Goal: Task Accomplishment & Management: Complete application form

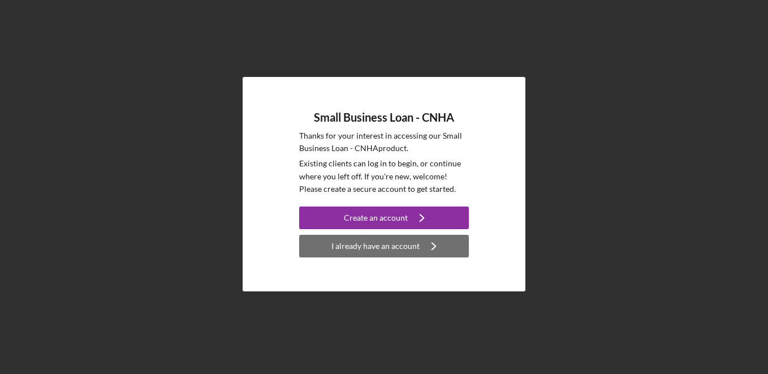
click at [341, 250] on div "I already have an account" at bounding box center [375, 246] width 88 height 23
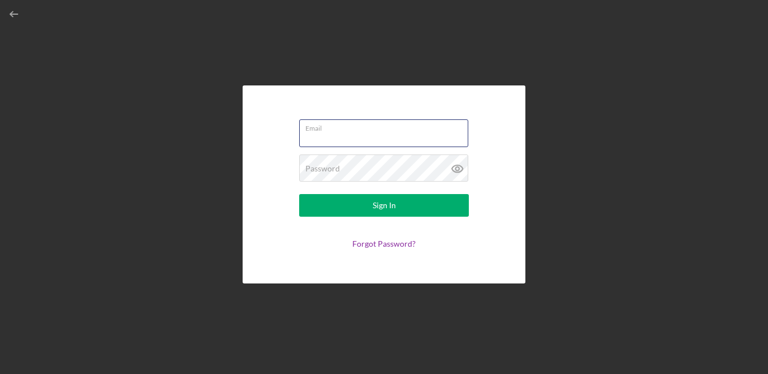
type input "[EMAIL_ADDRESS][DOMAIN_NAME]"
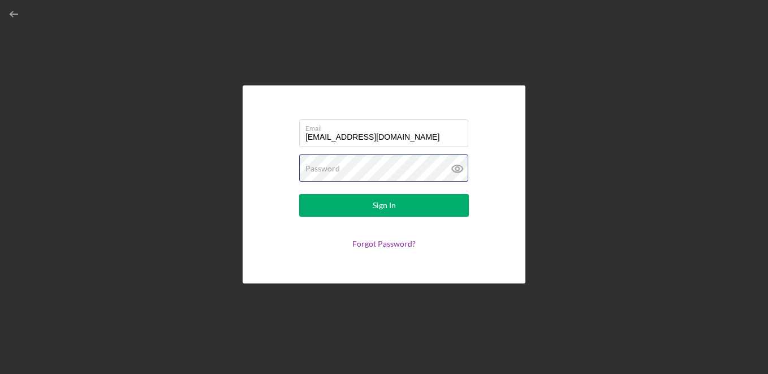
click at [384, 205] on button "Sign In" at bounding box center [384, 205] width 170 height 23
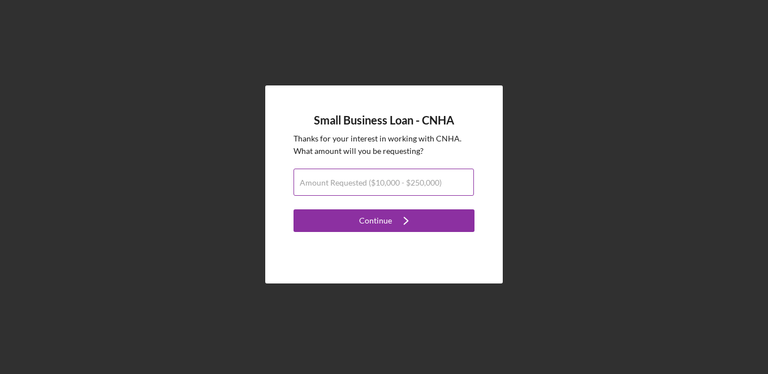
click at [434, 185] on label "Amount Requested ($10,000 - $250,000)" at bounding box center [371, 182] width 142 height 9
click at [434, 185] on input "Amount Requested ($10,000 - $250,000)" at bounding box center [383, 181] width 180 height 27
type input "$100,000"
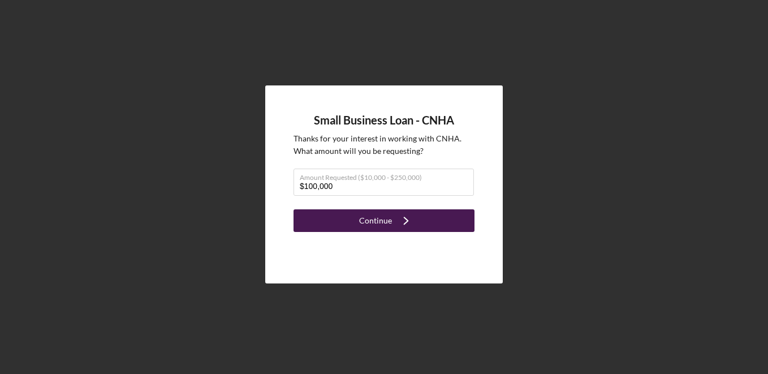
click at [427, 226] on button "Continue Icon/Navigate" at bounding box center [383, 220] width 181 height 23
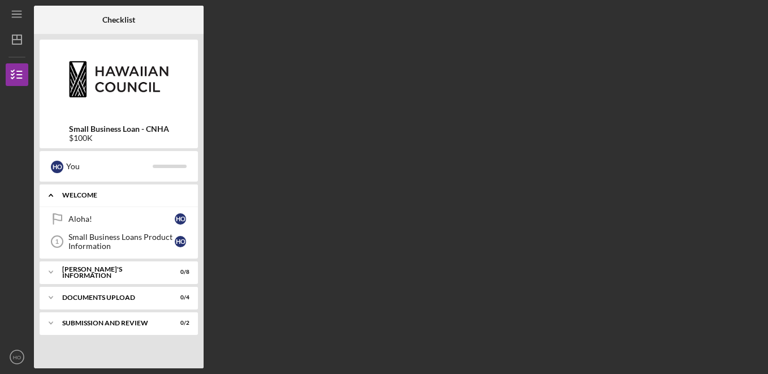
click at [131, 196] on div "WELCOME" at bounding box center [123, 195] width 122 height 7
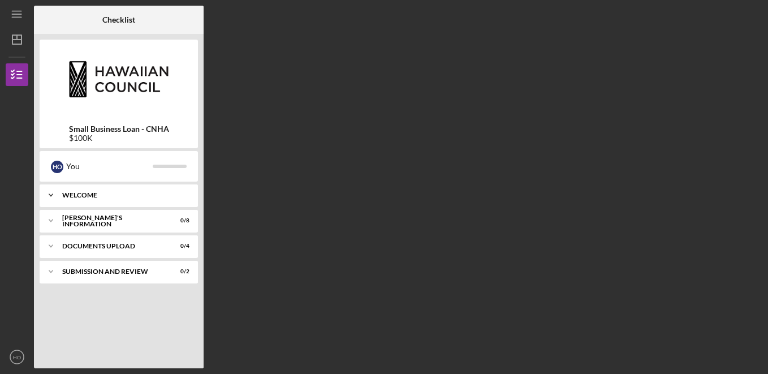
click at [122, 197] on div "WELCOME" at bounding box center [123, 195] width 122 height 7
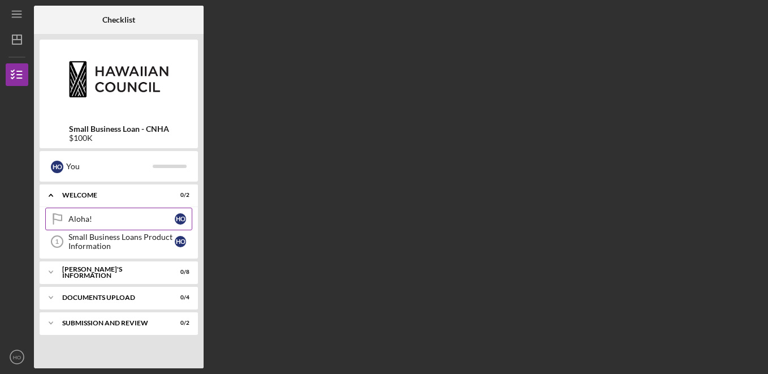
click at [126, 221] on div "Aloha!" at bounding box center [121, 218] width 106 height 9
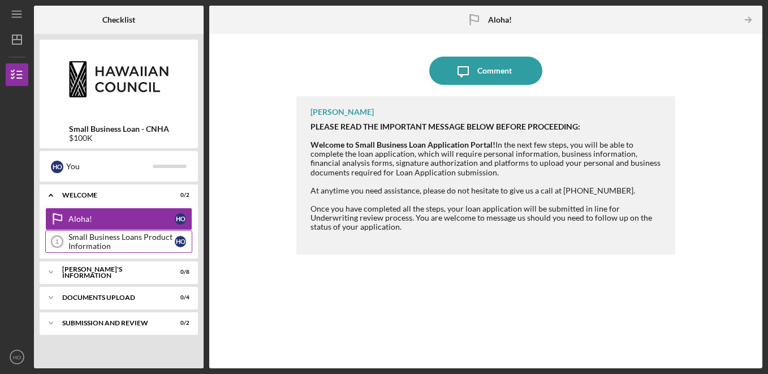
click at [109, 248] on div "Small Business Loans Product Information" at bounding box center [121, 241] width 106 height 18
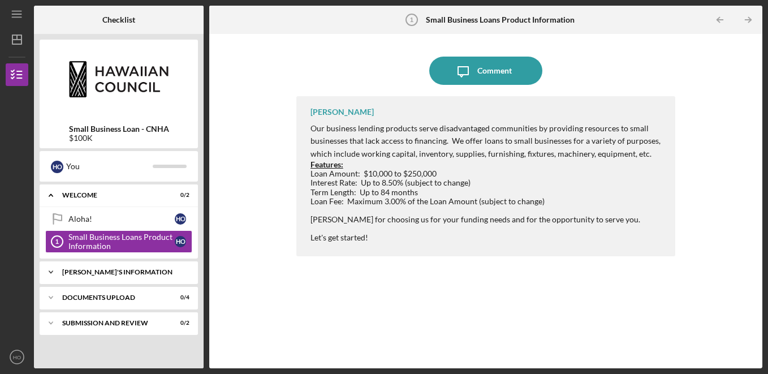
click at [108, 274] on div "[PERSON_NAME]'S INFORMATION" at bounding box center [123, 272] width 122 height 7
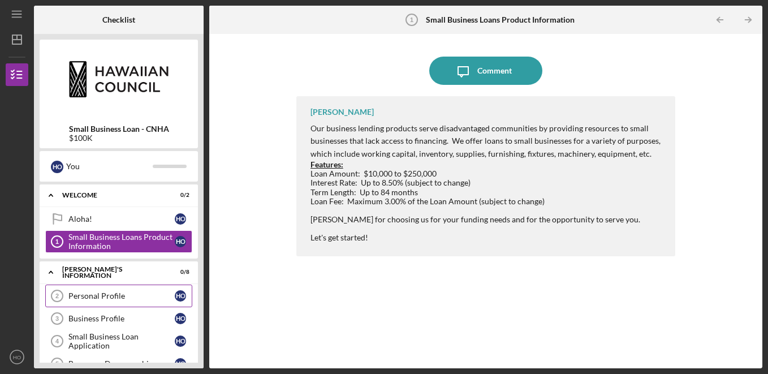
click at [110, 293] on div "Personal Profile" at bounding box center [121, 295] width 106 height 9
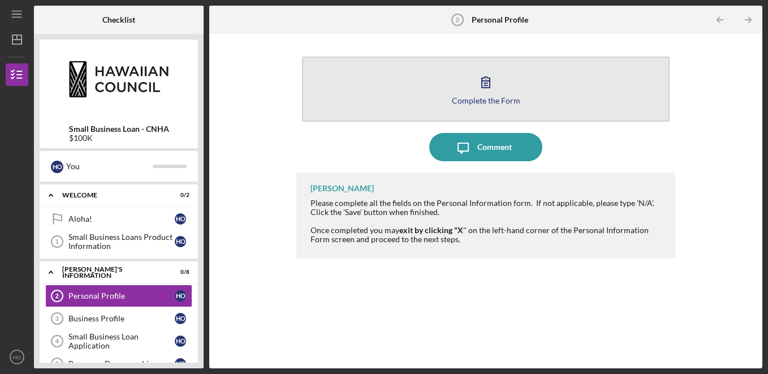
click at [481, 89] on icon "button" at bounding box center [486, 82] width 28 height 28
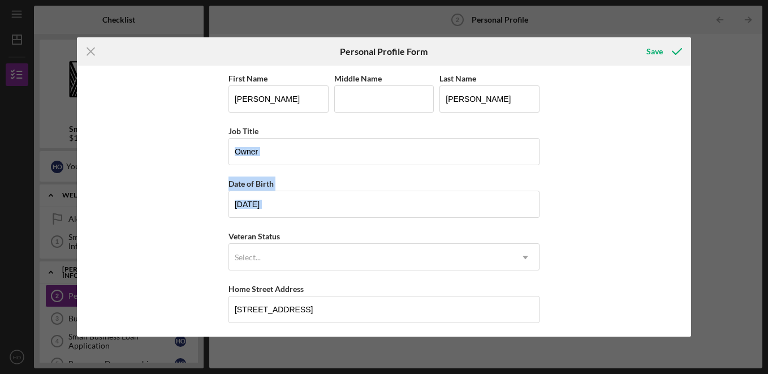
drag, startPoint x: 685, startPoint y: 150, endPoint x: 650, endPoint y: 229, distance: 86.6
click at [650, 229] on div "First Name [PERSON_NAME] Middle Name Last Name [PERSON_NAME] Title Owner Date o…" at bounding box center [384, 201] width 614 height 271
click at [620, 235] on div "First Name [PERSON_NAME] Middle Name Last Name [PERSON_NAME] Title Owner Date o…" at bounding box center [384, 201] width 614 height 271
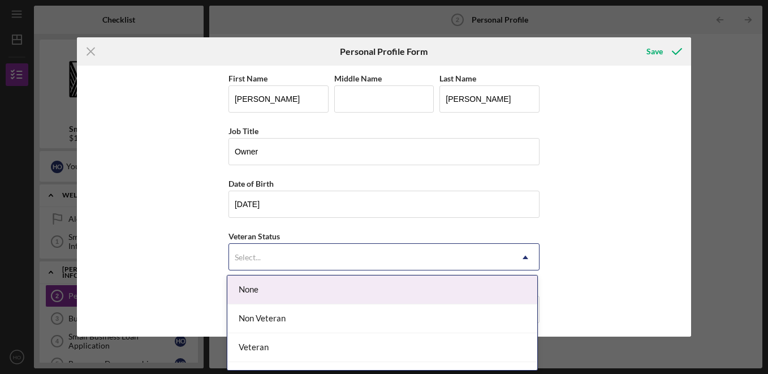
click at [393, 266] on div "Select..." at bounding box center [370, 257] width 283 height 26
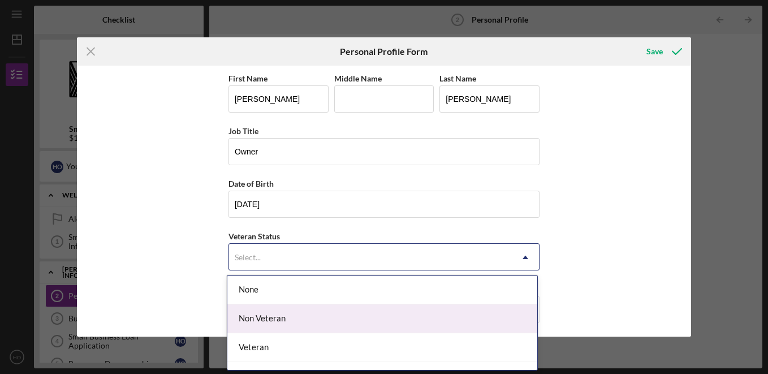
click at [356, 306] on div "Non Veteran" at bounding box center [382, 318] width 310 height 29
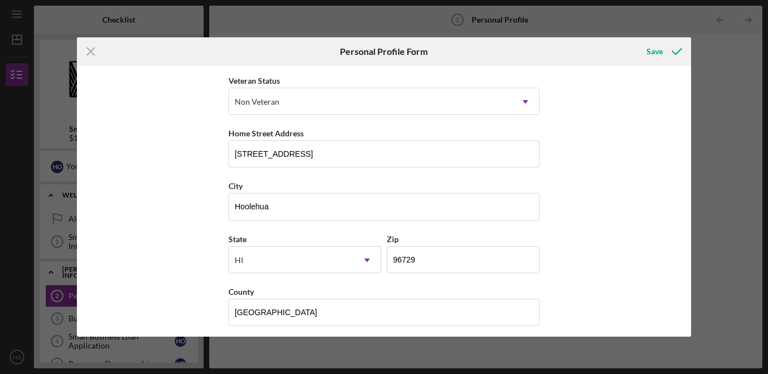
scroll to position [161, 0]
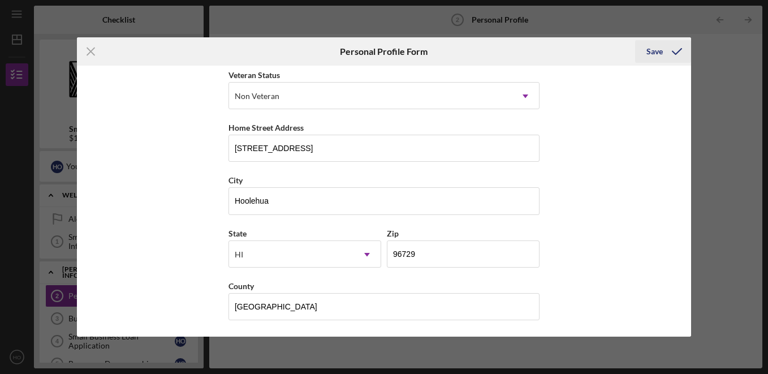
click at [657, 59] on div "Save" at bounding box center [654, 51] width 16 height 23
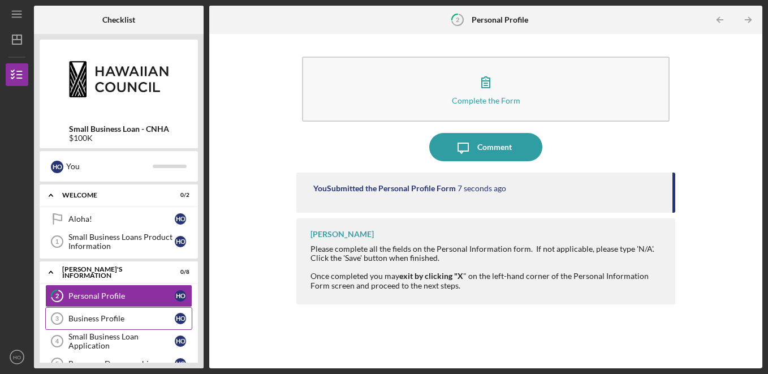
click at [120, 317] on div "Business Profile" at bounding box center [121, 318] width 106 height 9
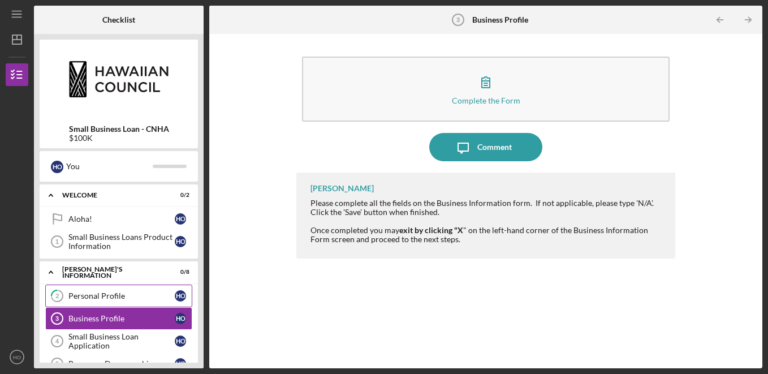
click at [111, 298] on div "Personal Profile" at bounding box center [121, 295] width 106 height 9
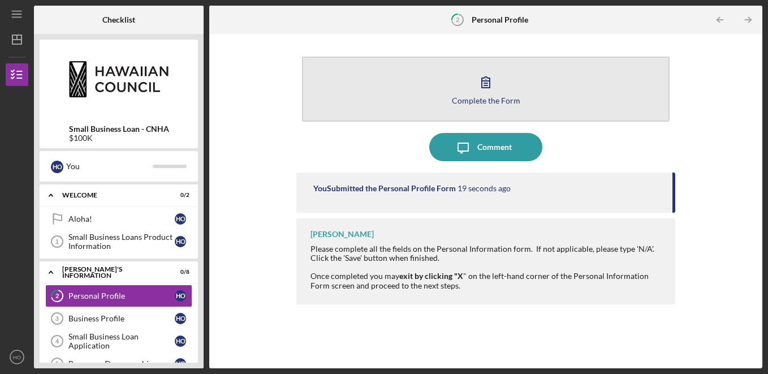
click at [542, 97] on button "Complete the Form Form" at bounding box center [486, 89] width 368 height 65
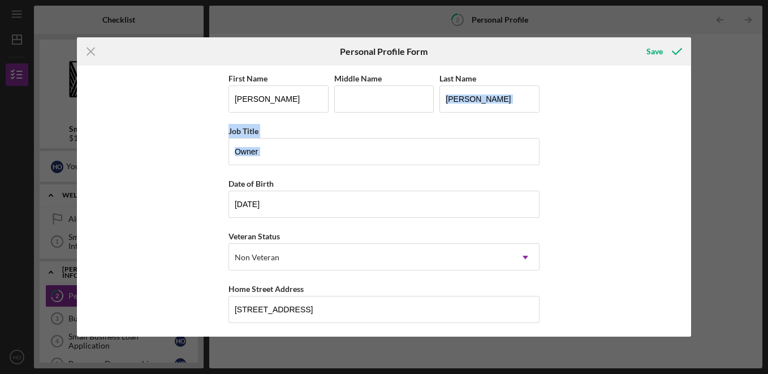
drag, startPoint x: 686, startPoint y: 102, endPoint x: 658, endPoint y: 172, distance: 75.6
click at [658, 172] on div "First Name [PERSON_NAME] Middle Name Last Name [PERSON_NAME] Title Owner Date o…" at bounding box center [384, 201] width 614 height 271
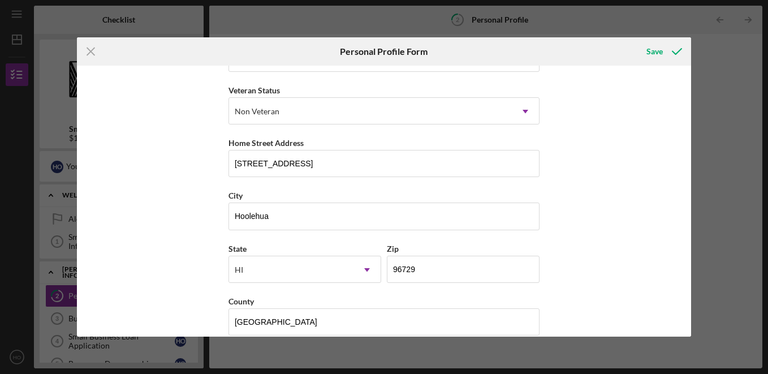
scroll to position [161, 0]
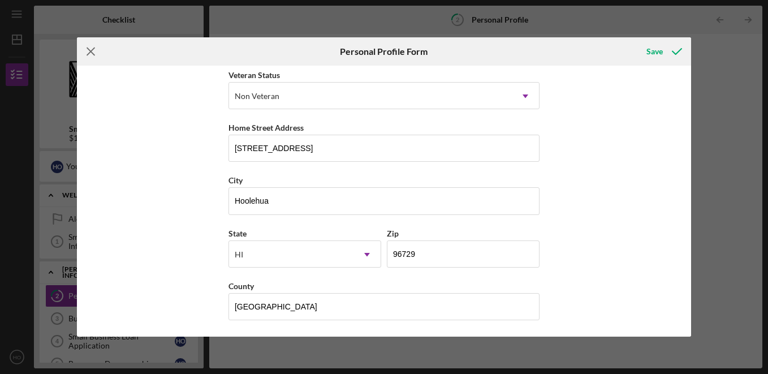
click at [88, 51] on icon "Icon/Menu Close" at bounding box center [91, 51] width 28 height 28
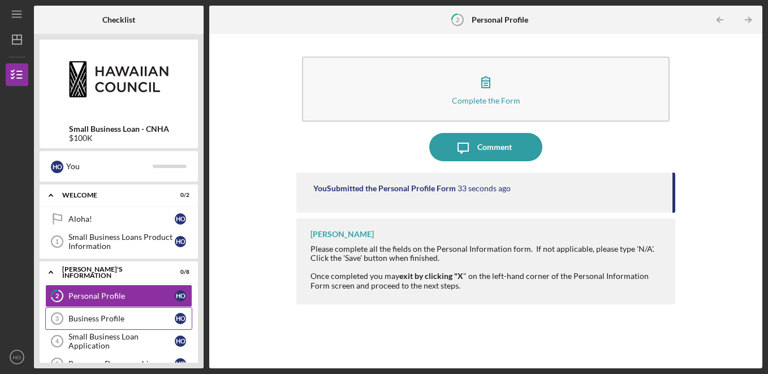
click at [102, 319] on div "Business Profile" at bounding box center [121, 318] width 106 height 9
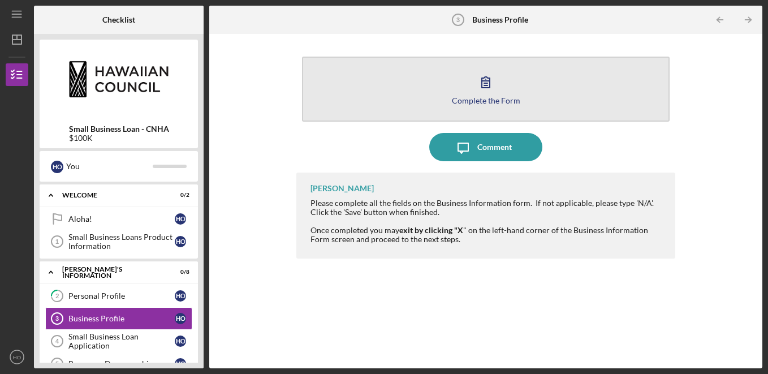
click at [498, 98] on div "Complete the Form" at bounding box center [486, 100] width 68 height 8
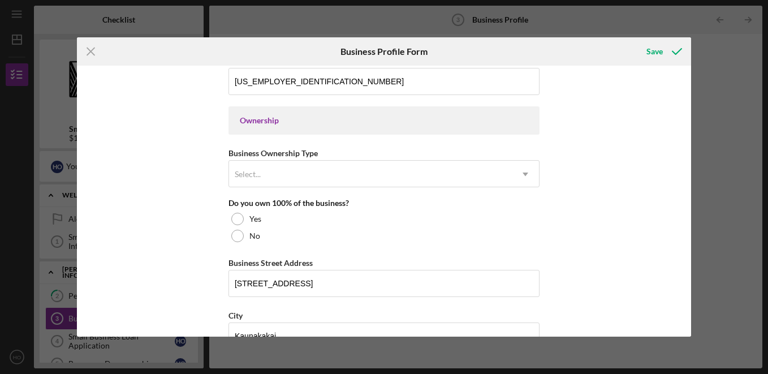
scroll to position [489, 0]
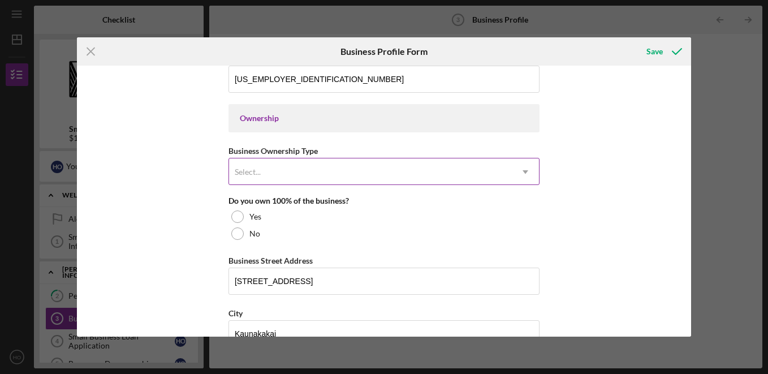
click at [483, 172] on div "Select..." at bounding box center [370, 172] width 283 height 26
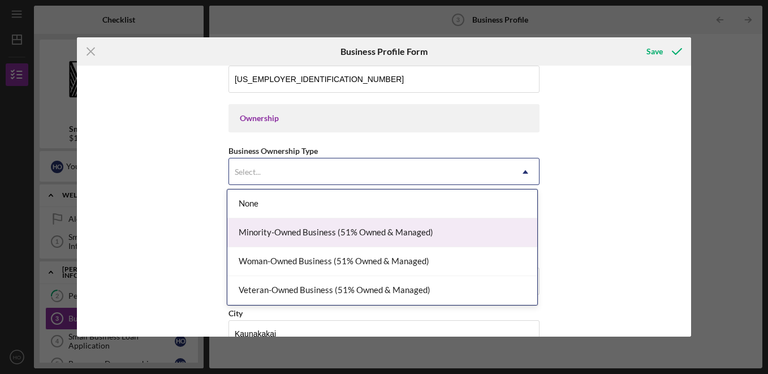
click at [415, 236] on div "Minority-Owned Business (51% Owned & Managed)" at bounding box center [382, 232] width 310 height 29
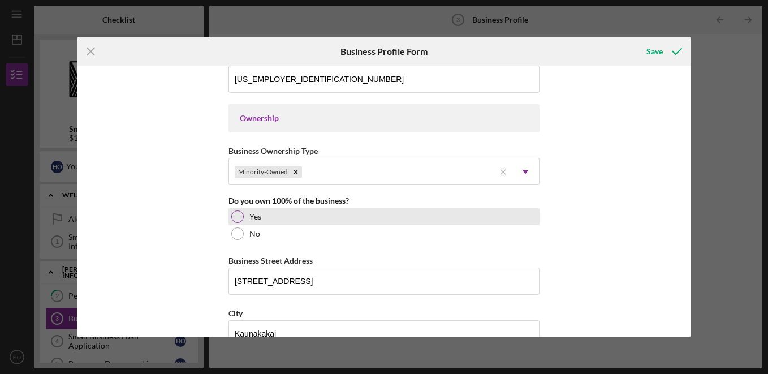
click at [317, 218] on div "Yes" at bounding box center [383, 216] width 311 height 17
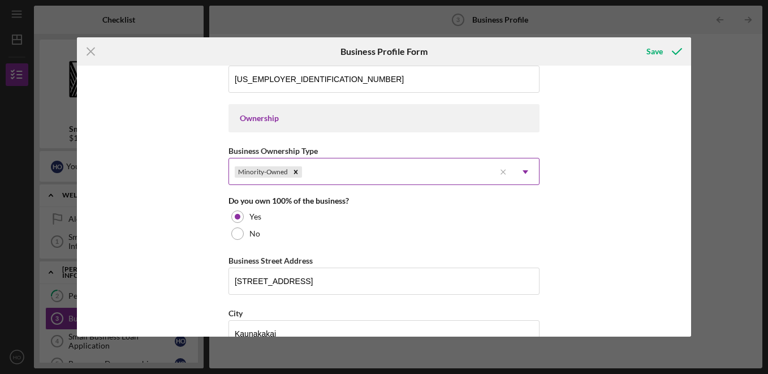
click at [446, 170] on div "Minority-Owned" at bounding box center [362, 172] width 266 height 26
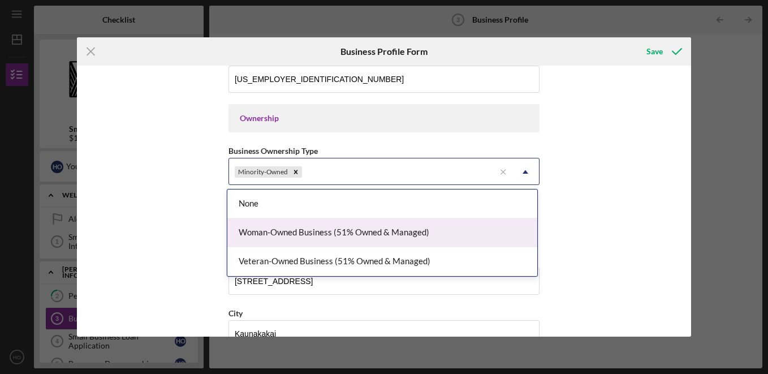
click at [364, 241] on div "Woman-Owned Business (51% Owned & Managed)" at bounding box center [382, 232] width 310 height 29
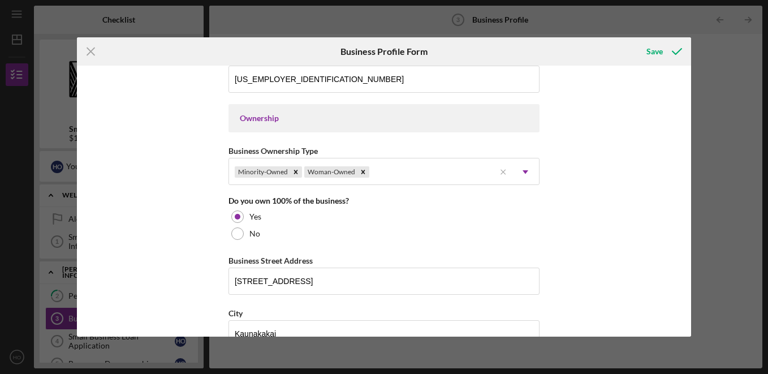
drag, startPoint x: 686, startPoint y: 188, endPoint x: 675, endPoint y: 205, distance: 20.9
click at [675, 206] on div "Business Name D & L Ozaki Enterprises Inc DBA Molokai Auto Parts Business Start…" at bounding box center [384, 201] width 614 height 271
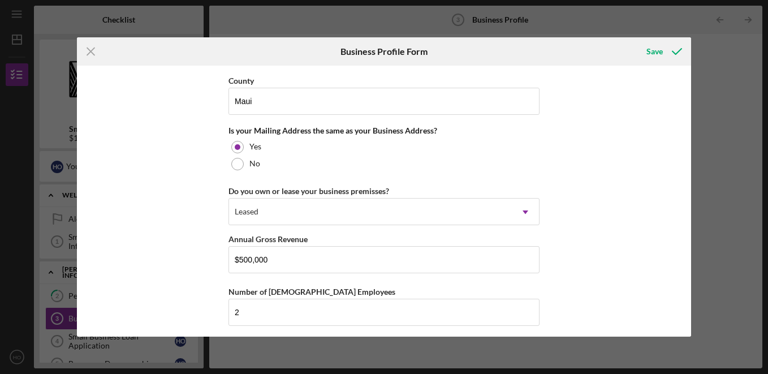
scroll to position [838, 0]
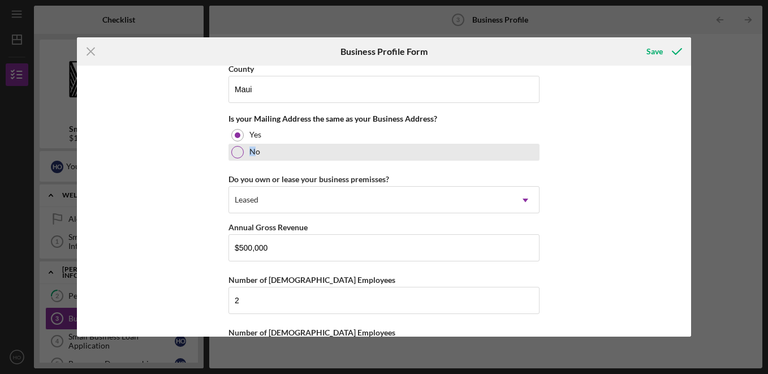
click at [250, 153] on label "No" at bounding box center [254, 151] width 11 height 9
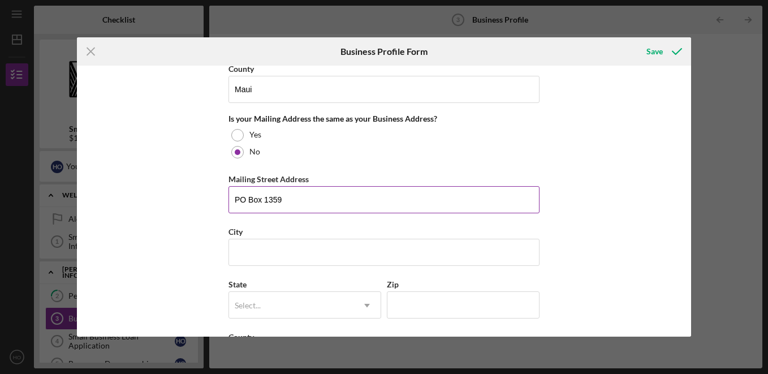
type input "PO Box 1359"
type input "Kaunakakai"
type input "h"
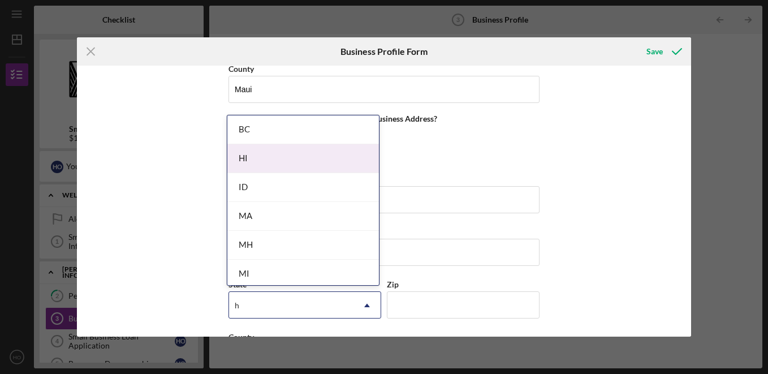
click at [265, 164] on div "HI" at bounding box center [303, 158] width 152 height 29
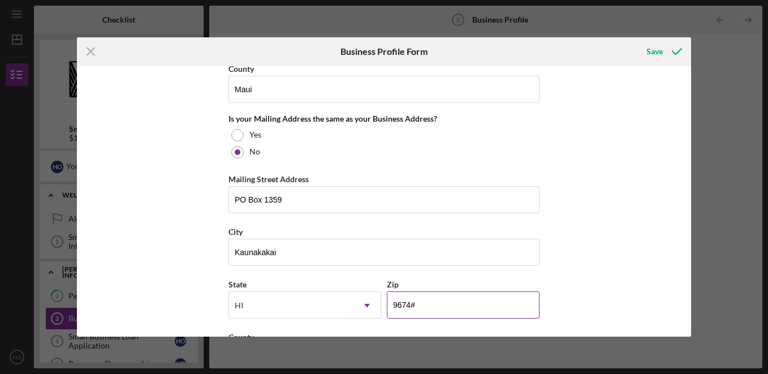
type input "96748"
click at [648, 230] on div "Business Name D & L Ozaki Enterprises Inc DBA Molokai Auto Parts Business Start…" at bounding box center [384, 201] width 614 height 271
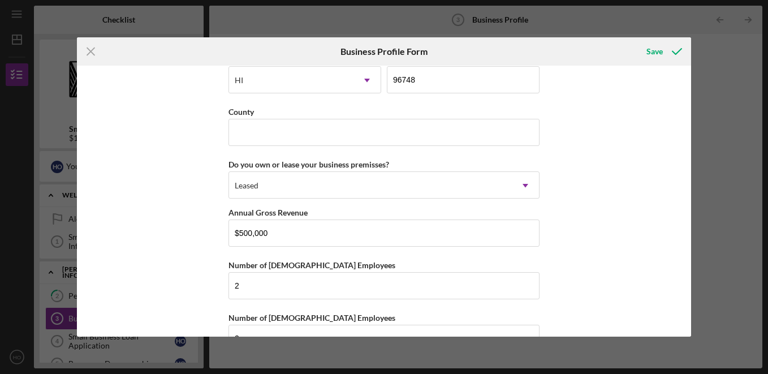
scroll to position [1066, 0]
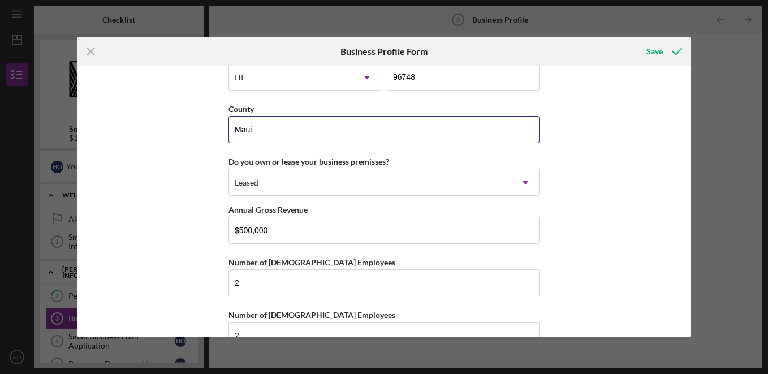
type input "Maui"
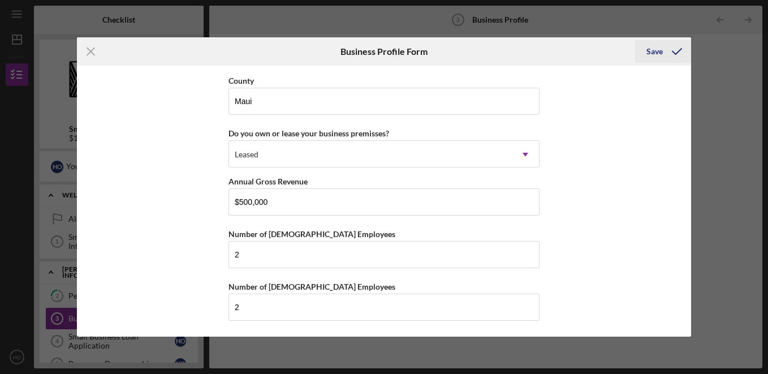
click at [652, 49] on div "Save" at bounding box center [654, 51] width 16 height 23
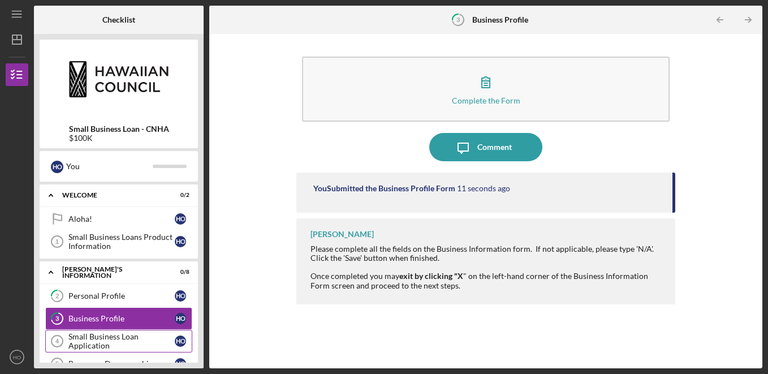
click at [89, 336] on div "Small Business Loan Application" at bounding box center [121, 341] width 106 height 18
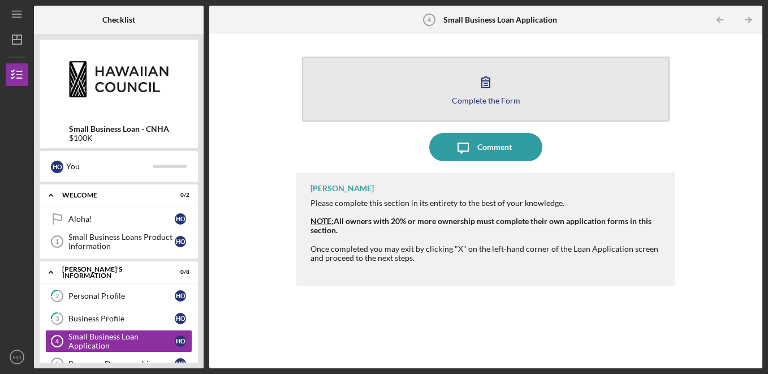
click at [482, 85] on icon "button" at bounding box center [486, 82] width 8 height 11
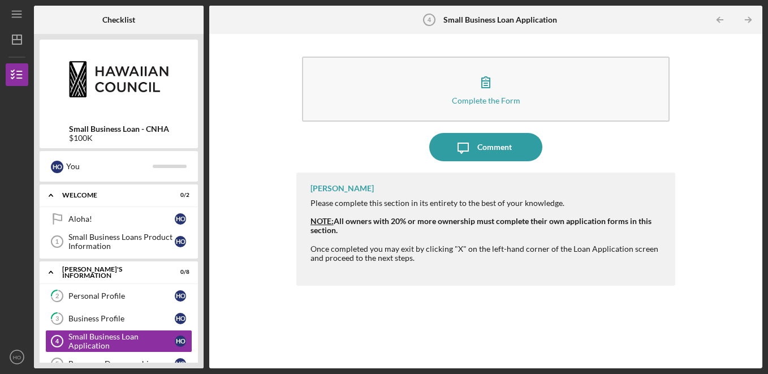
click at [207, 271] on div "Checklist Small Business Loan - CNHA $100K H O You Icon/Expander WELCOME 0 / 2 …" at bounding box center [398, 187] width 728 height 362
click at [738, 117] on div "Complete the Form Form Icon/Message Comment [PERSON_NAME] Please complete this …" at bounding box center [486, 201] width 542 height 323
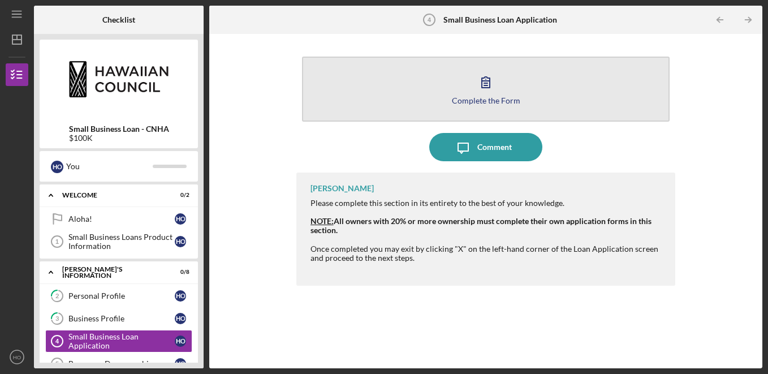
click at [503, 98] on div "Complete the Form" at bounding box center [486, 100] width 68 height 8
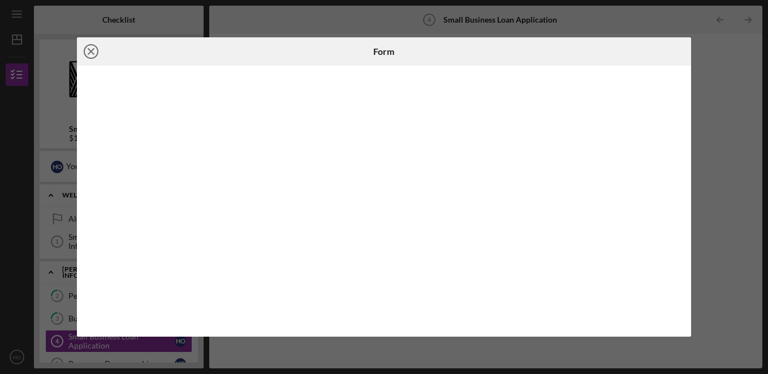
click at [89, 51] on icon "Icon/Close" at bounding box center [91, 51] width 28 height 28
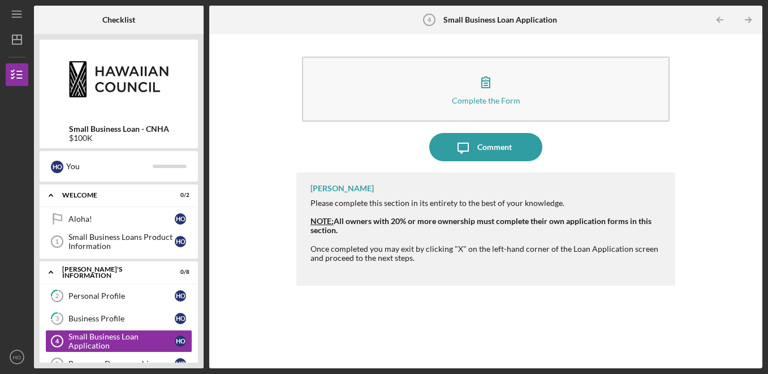
click at [197, 291] on div "2 Personal Profile H O 3 Business Profile H O Small Business Loan Application 4…" at bounding box center [119, 377] width 158 height 187
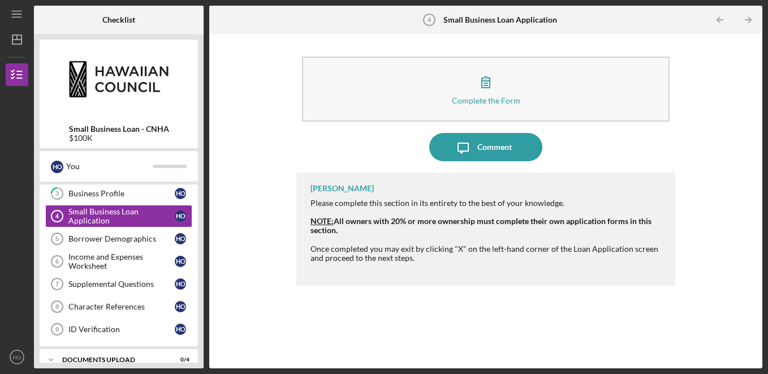
scroll to position [130, 0]
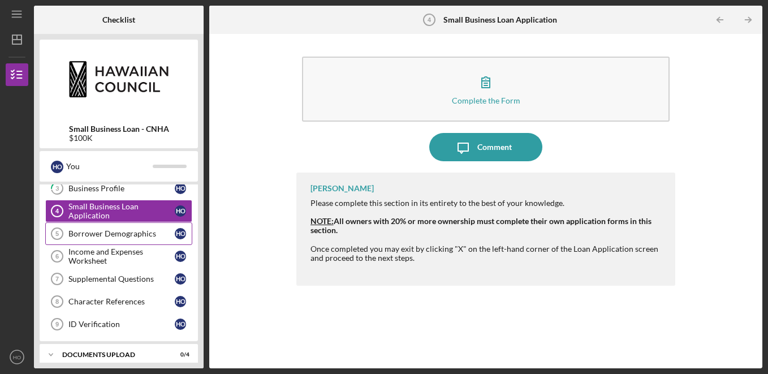
click at [129, 237] on div "Borrower Demographics" at bounding box center [121, 233] width 106 height 9
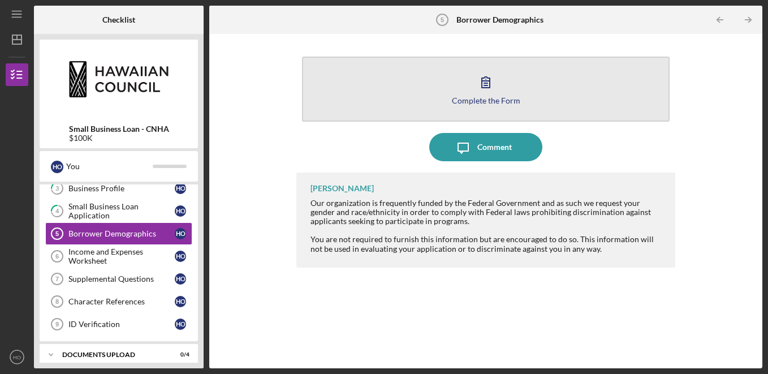
click at [487, 102] on div "Complete the Form" at bounding box center [486, 100] width 68 height 8
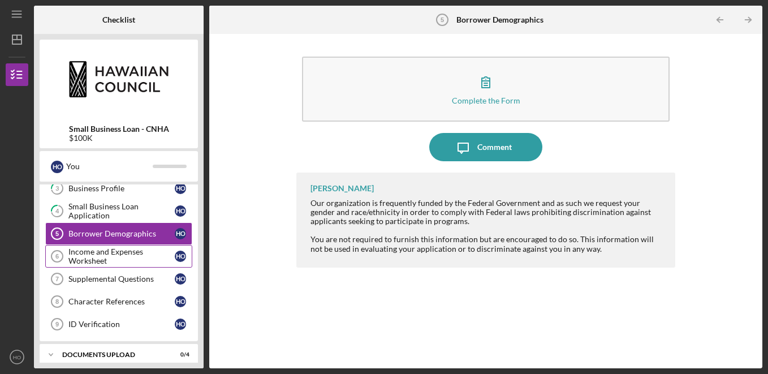
click at [124, 256] on div "Income and Expenses Worksheet" at bounding box center [121, 256] width 106 height 18
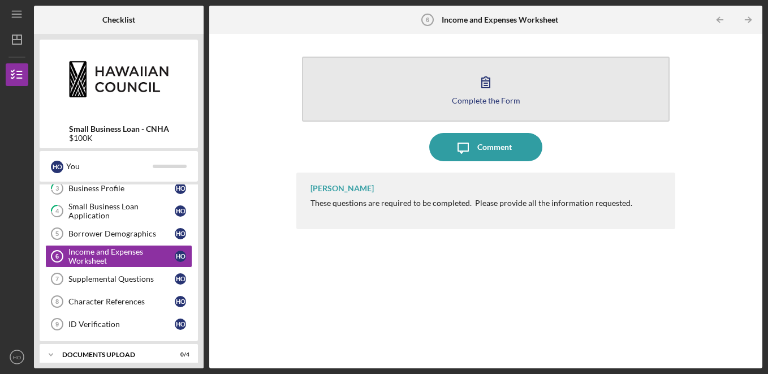
click at [468, 90] on button "Complete the Form Form" at bounding box center [486, 89] width 368 height 65
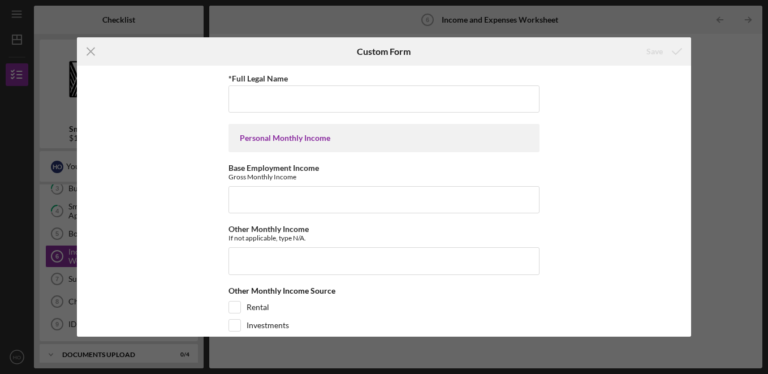
click at [625, 143] on div "*Full Legal Name Personal Monthly Income Base Employment Income Gross Monthly I…" at bounding box center [384, 201] width 614 height 271
click at [92, 52] on line at bounding box center [90, 51] width 7 height 7
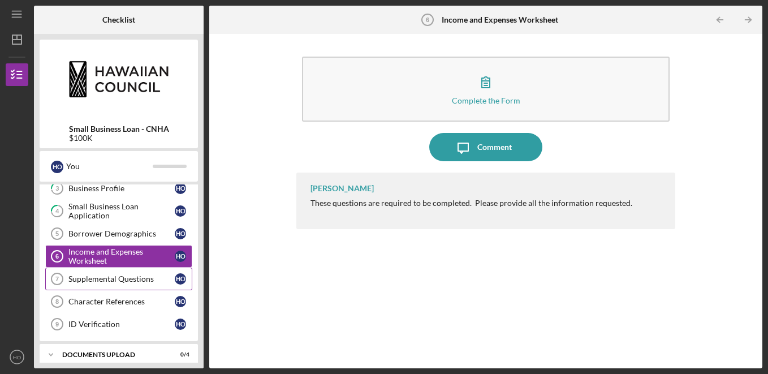
click at [135, 270] on link "Supplemental Questions 7 Supplemental Questions H O" at bounding box center [118, 278] width 147 height 23
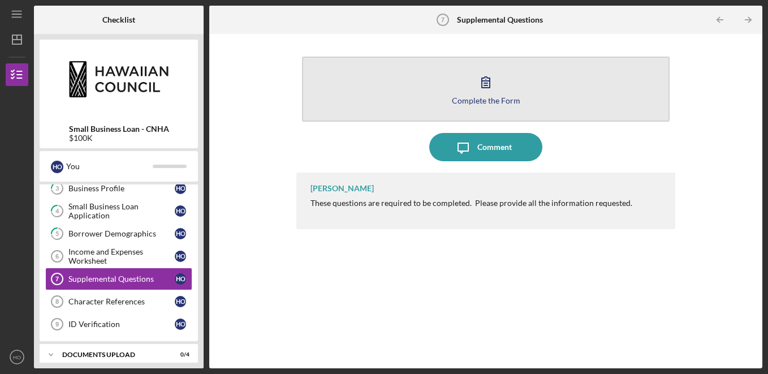
click at [490, 78] on icon "button" at bounding box center [486, 82] width 28 height 28
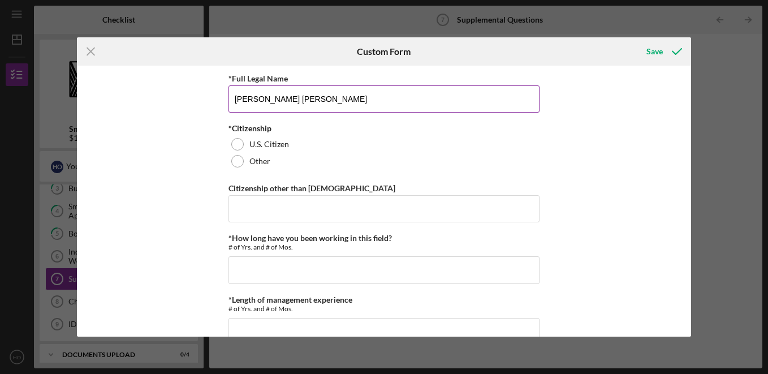
type input "[PERSON_NAME] [PERSON_NAME]"
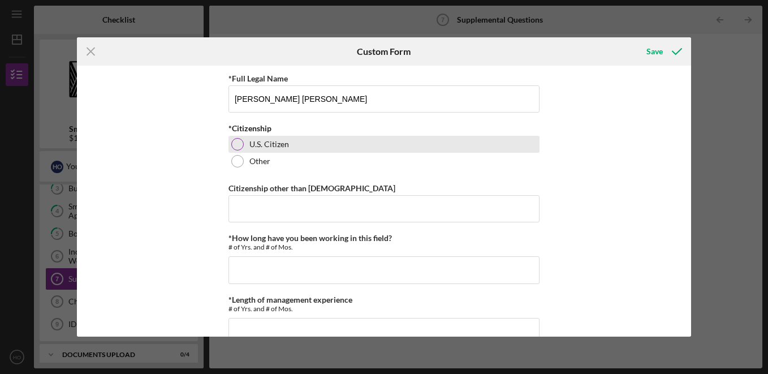
click at [280, 136] on div "U.S. Citizen" at bounding box center [383, 144] width 311 height 17
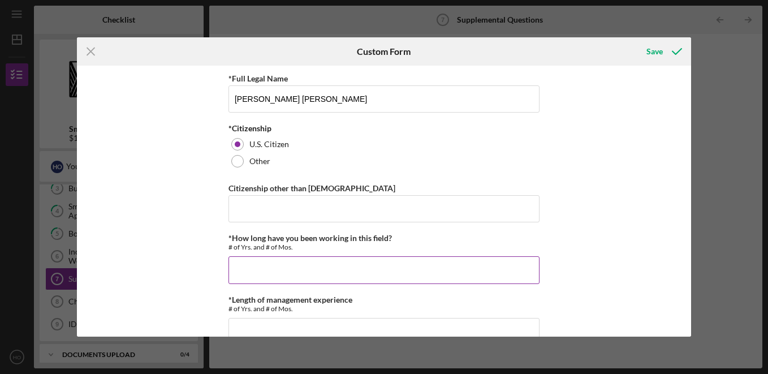
click at [357, 274] on input "*How long have you been working in this field?" at bounding box center [383, 269] width 311 height 27
type input "20"
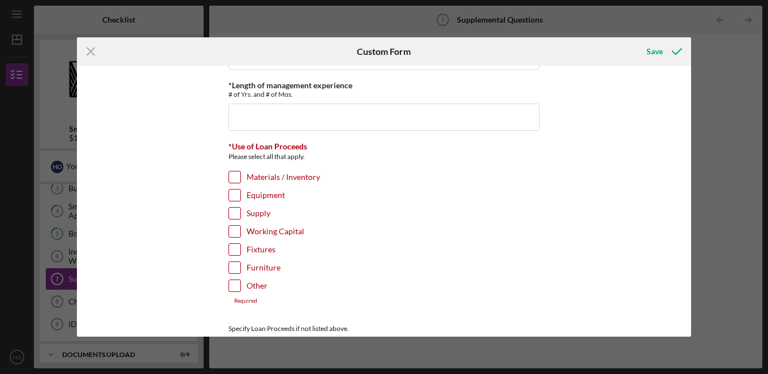
scroll to position [217, 0]
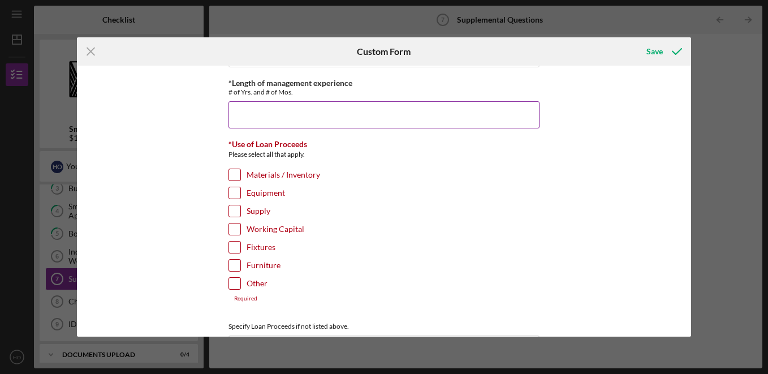
click at [377, 119] on input "*Length of management experience" at bounding box center [383, 114] width 311 height 27
type input "8"
click at [270, 196] on label "Equipment" at bounding box center [265, 192] width 38 height 11
click at [240, 196] on input "Equipment" at bounding box center [234, 192] width 11 height 11
checkbox input "true"
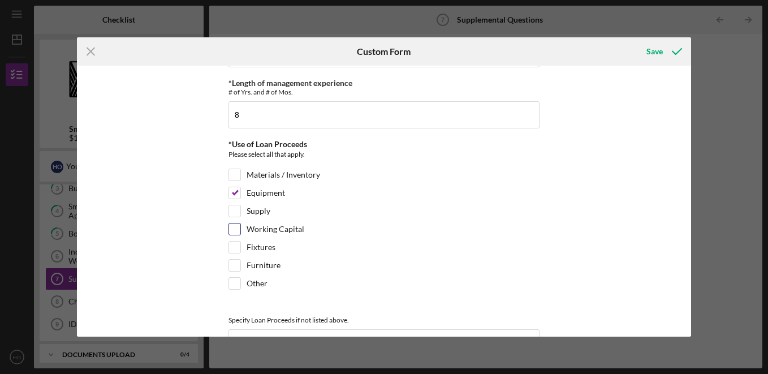
click at [261, 231] on label "Working Capital" at bounding box center [275, 228] width 58 height 11
click at [240, 231] on input "Working Capital" at bounding box center [234, 228] width 11 height 11
checkbox input "true"
click at [261, 194] on label "Equipment" at bounding box center [265, 192] width 38 height 11
click at [240, 194] on input "Equipment" at bounding box center [234, 192] width 11 height 11
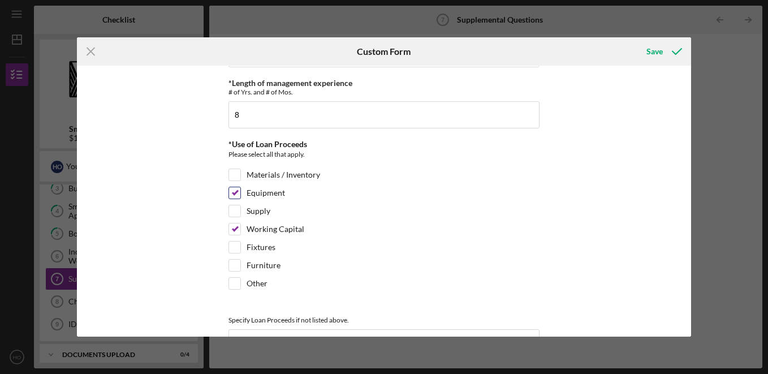
checkbox input "false"
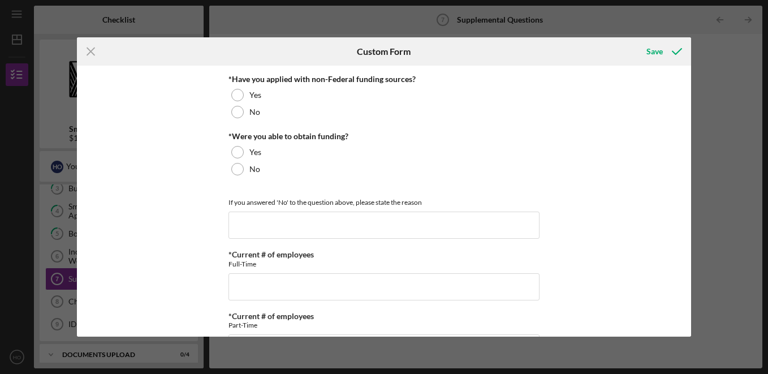
scroll to position [521, 0]
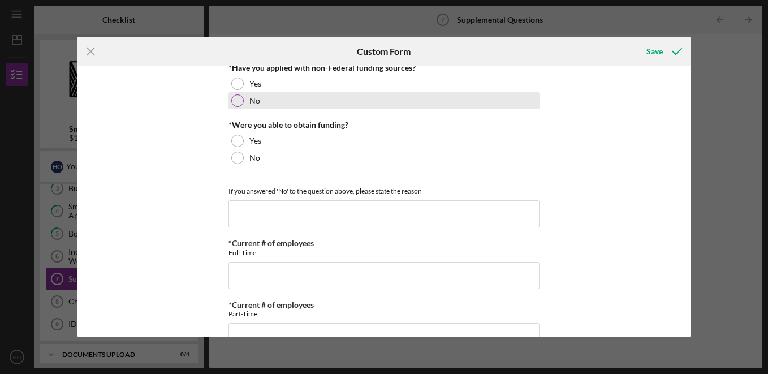
click at [252, 102] on label "No" at bounding box center [254, 100] width 11 height 9
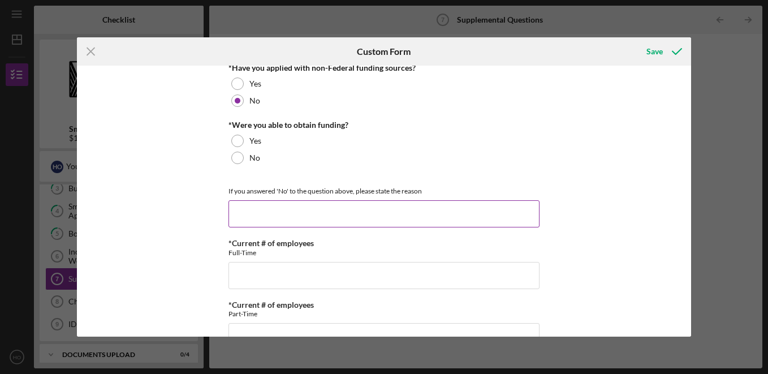
click at [534, 215] on input at bounding box center [383, 213] width 311 height 27
click at [439, 215] on input at bounding box center [383, 213] width 311 height 27
type input "I know that it is not likely that we will be approved."
type input "2"
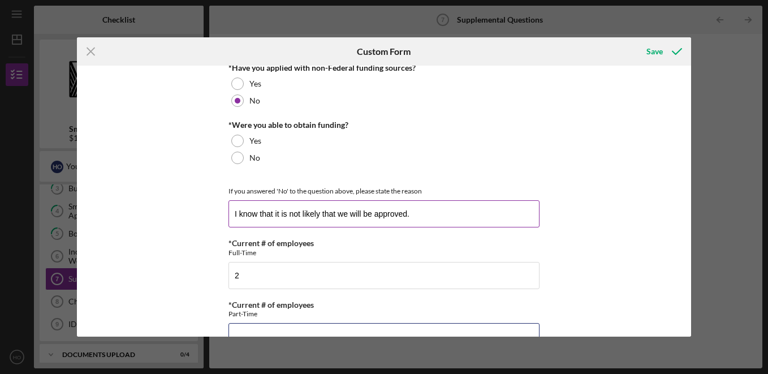
scroll to position [525, 0]
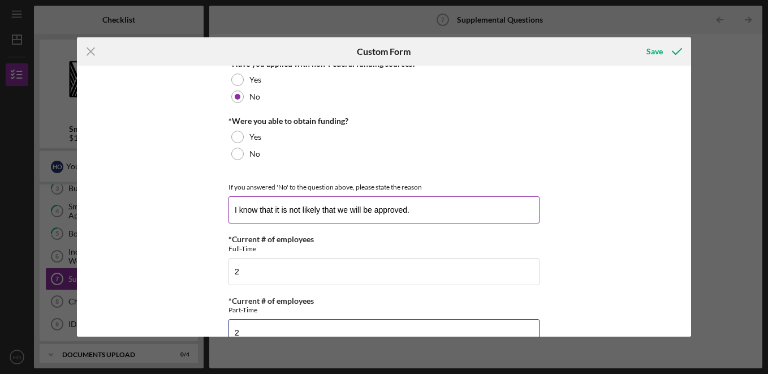
type input "2"
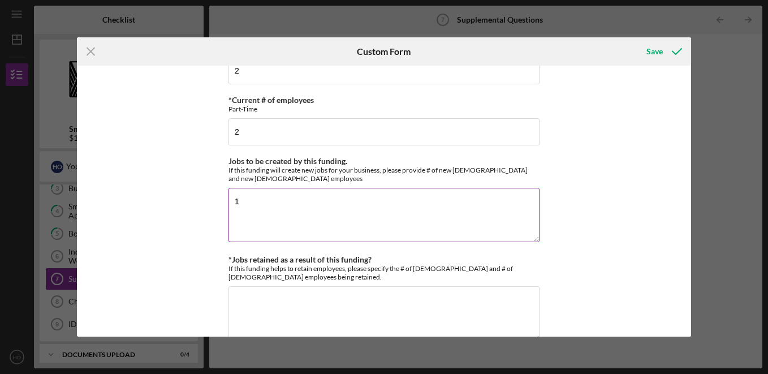
type textarea "1"
type textarea "2 [DEMOGRAPHIC_DATA] employees"
type textarea "a"
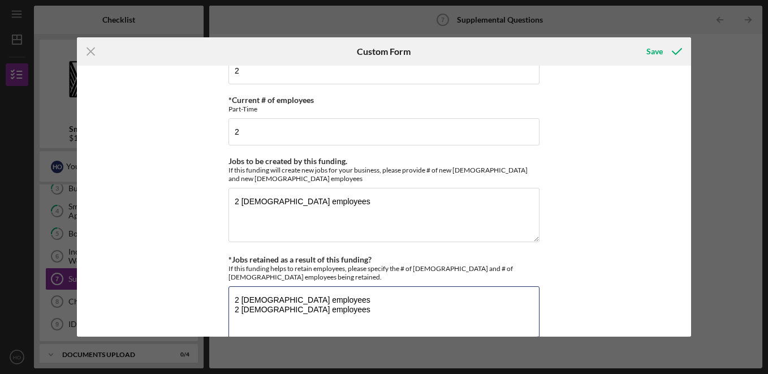
type textarea "2 [DEMOGRAPHIC_DATA] employees 2 [DEMOGRAPHIC_DATA] employees"
click at [648, 196] on div "*Full Legal Name [PERSON_NAME] [PERSON_NAME] *Citizenship U.S. Citizen Other Ci…" at bounding box center [384, 201] width 614 height 271
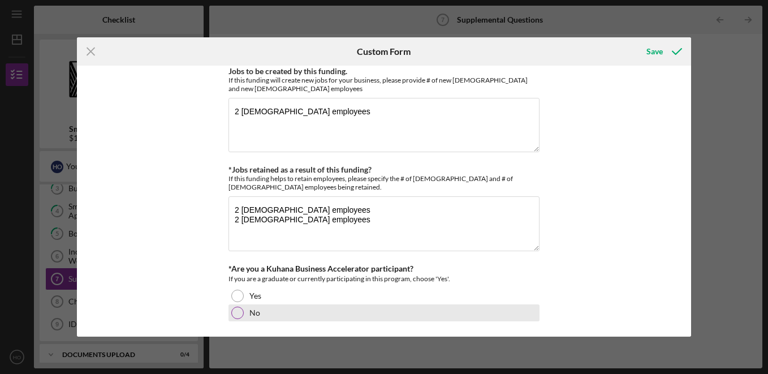
click at [295, 308] on div "No" at bounding box center [383, 312] width 311 height 17
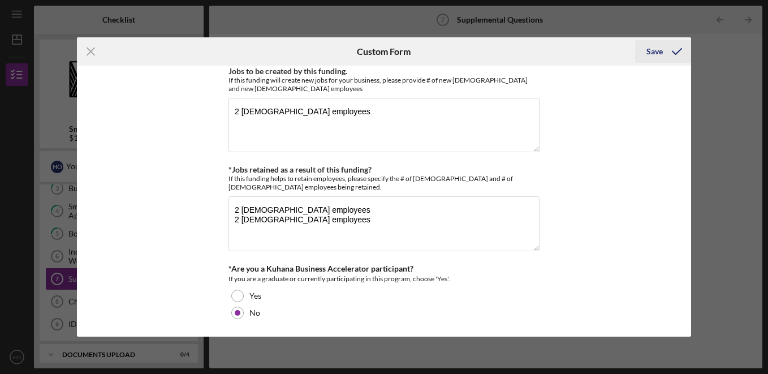
click at [654, 53] on div "Save" at bounding box center [654, 51] width 16 height 23
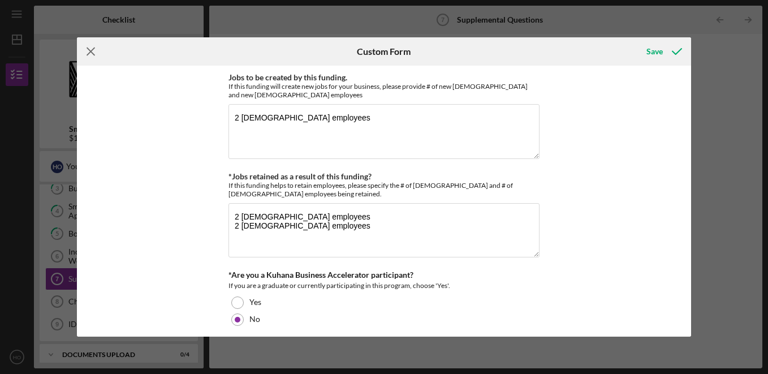
click at [89, 52] on line at bounding box center [90, 51] width 7 height 7
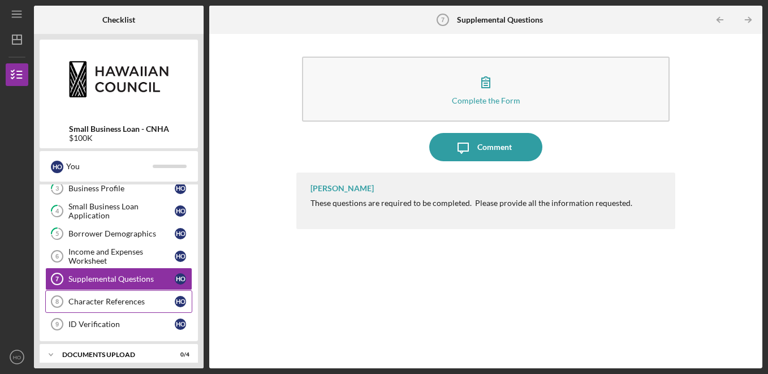
click at [101, 308] on link "Character References 8 Character References H O" at bounding box center [118, 301] width 147 height 23
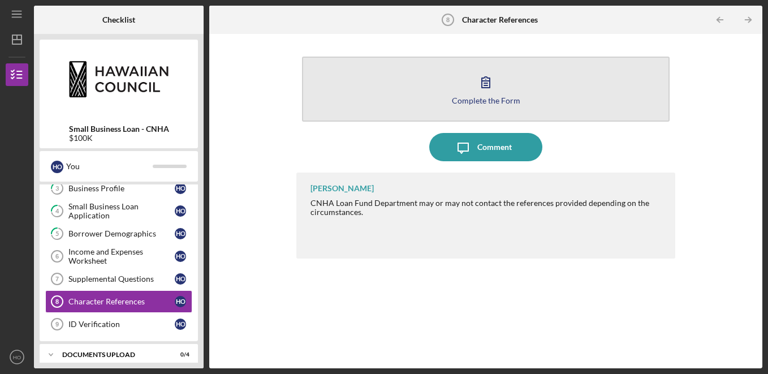
click at [481, 95] on icon "button" at bounding box center [486, 82] width 28 height 28
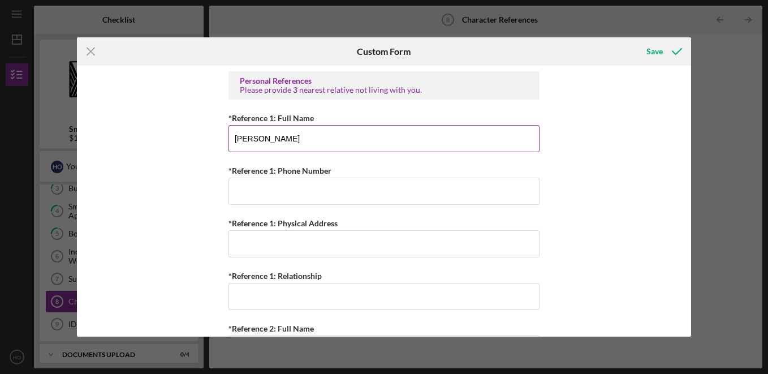
type input "[PERSON_NAME]"
type input "[PHONE_NUMBER]"
type input "[STREET_ADDRESS]"
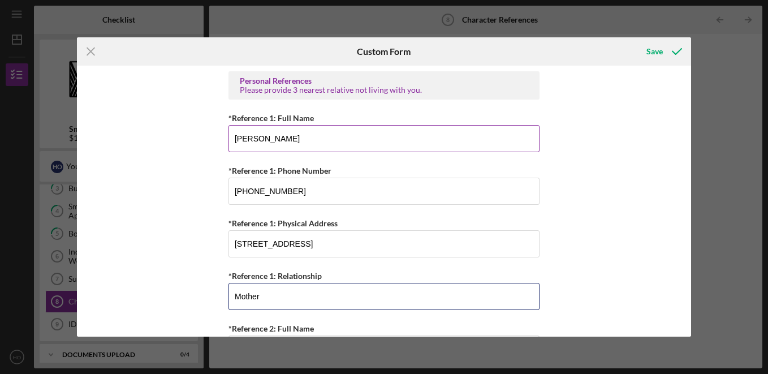
type input "Mother"
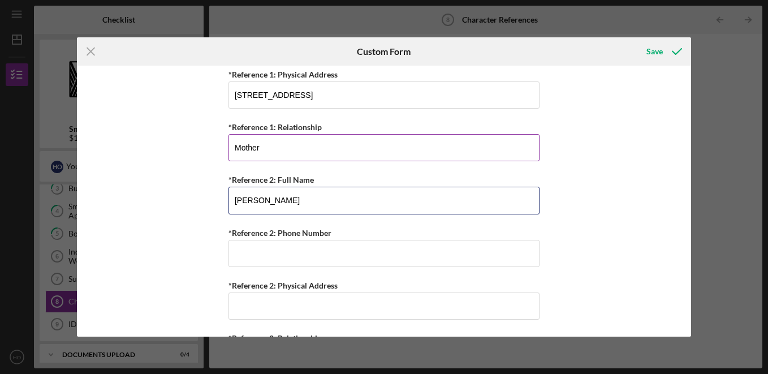
type input "[PERSON_NAME]"
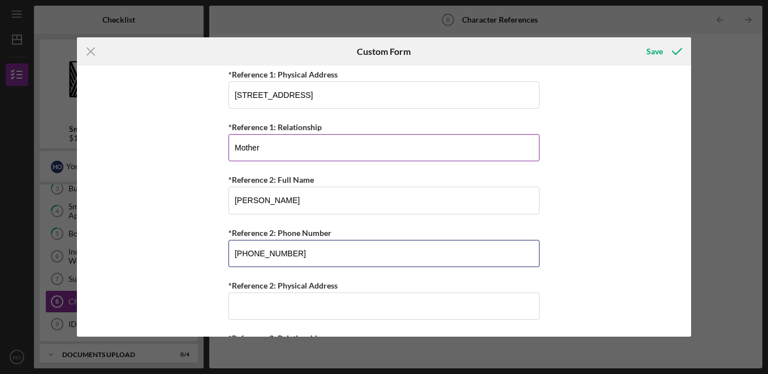
type input "[PHONE_NUMBER]"
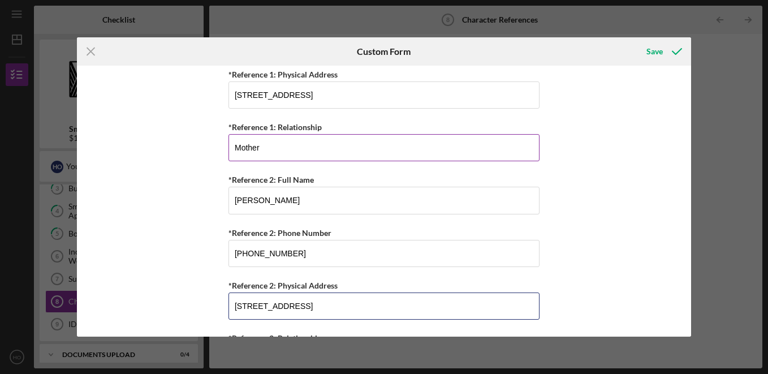
type input "[STREET_ADDRESS]"
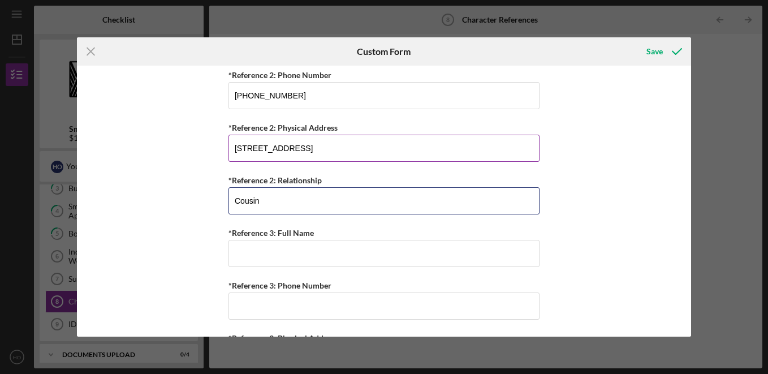
type input "Cousin"
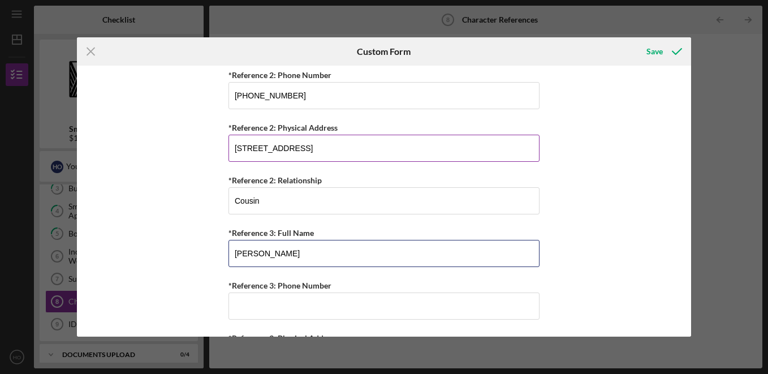
type input "[PERSON_NAME]"
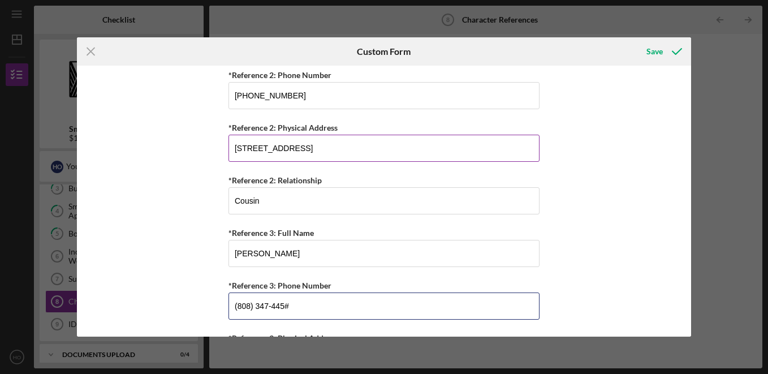
type input "[PHONE_NUMBER]"
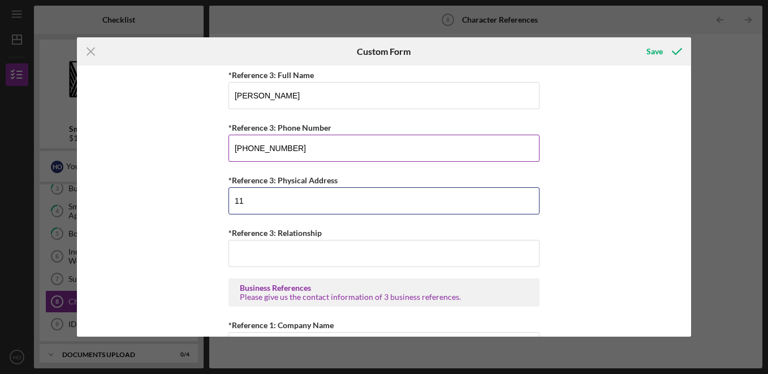
type input "1"
type input "P"
type input "[STREET_ADDRESS]"
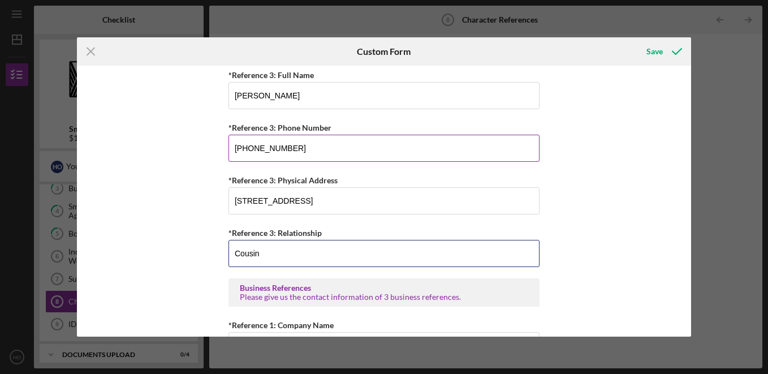
type input "Cousin"
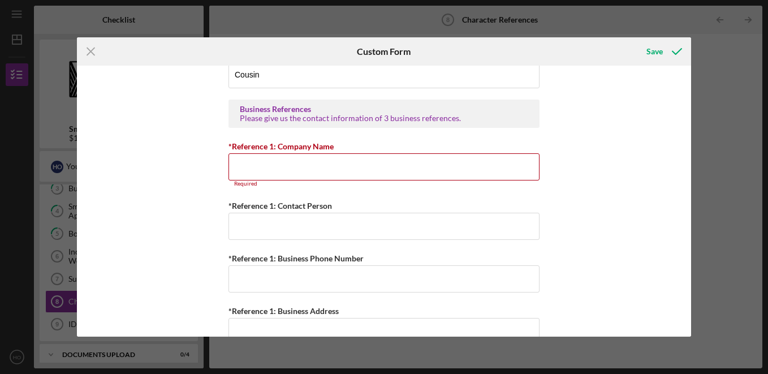
scroll to position [660, 0]
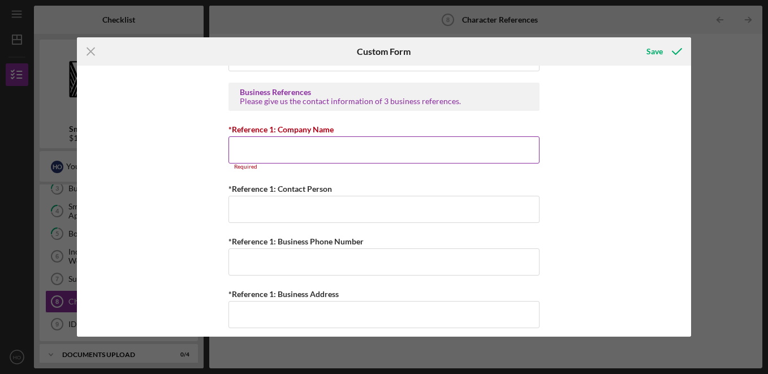
click at [481, 145] on input "*Reference 1: Company Name" at bounding box center [383, 149] width 311 height 27
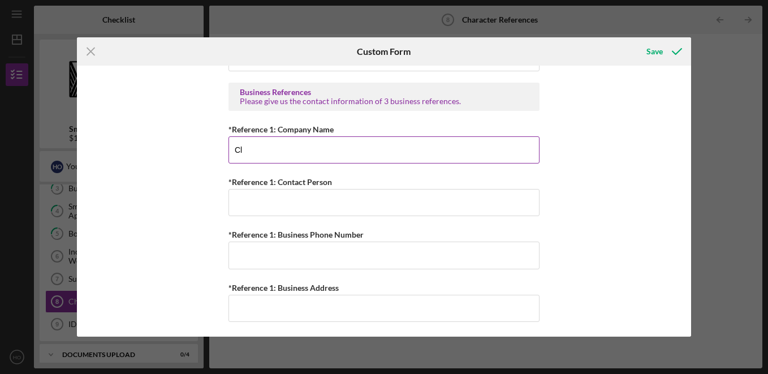
type input "C"
type input "Echo"
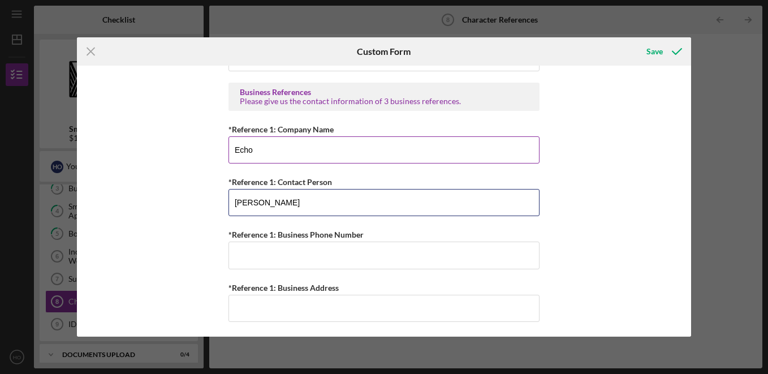
type input "[PERSON_NAME]"
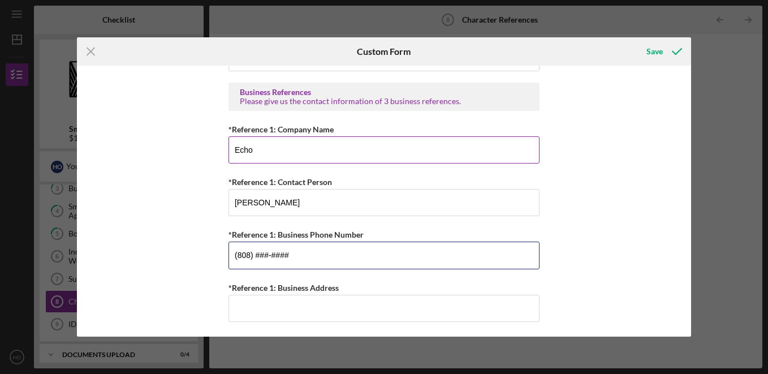
type input "(808) ###-####"
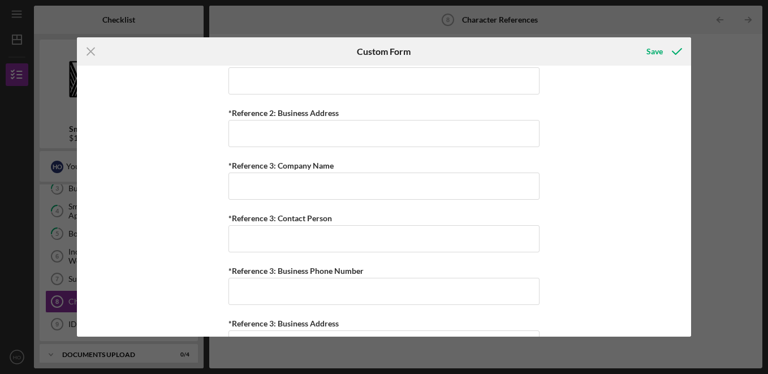
scroll to position [1082, 0]
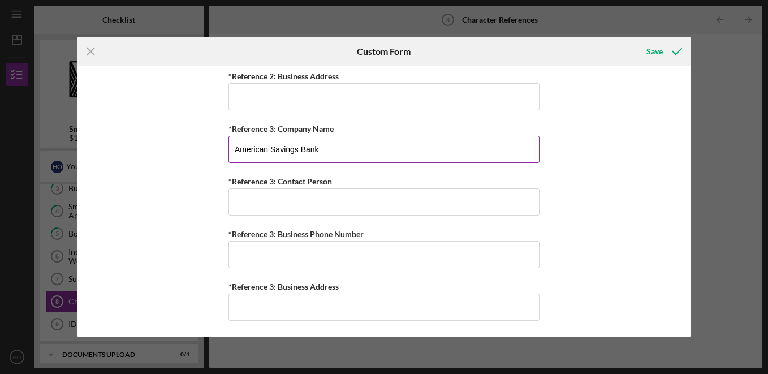
type input "American Savings Bank"
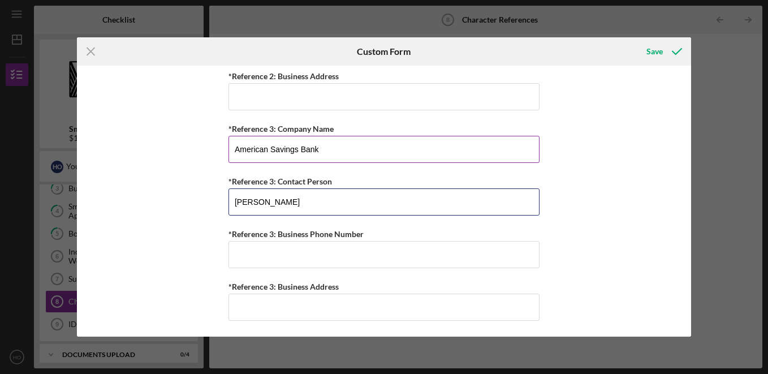
type input "[PERSON_NAME]"
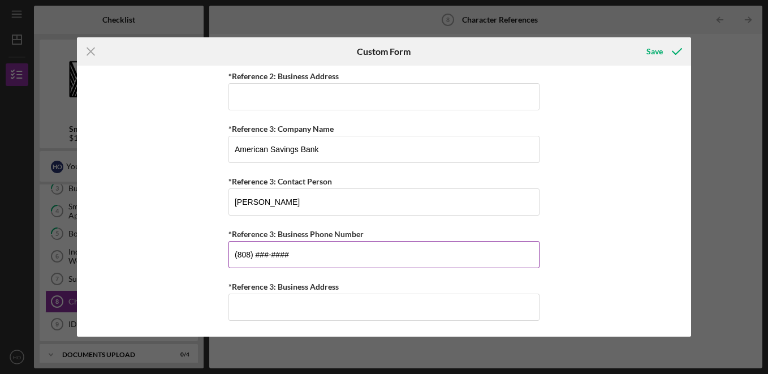
click at [378, 238] on div "*Reference 3: Business Phone Number" at bounding box center [383, 234] width 311 height 14
click at [363, 251] on input "(808) ###-####" at bounding box center [383, 254] width 311 height 27
click at [363, 251] on input "(808) 55#-####" at bounding box center [383, 254] width 311 height 27
type input "[PHONE_NUMBER]"
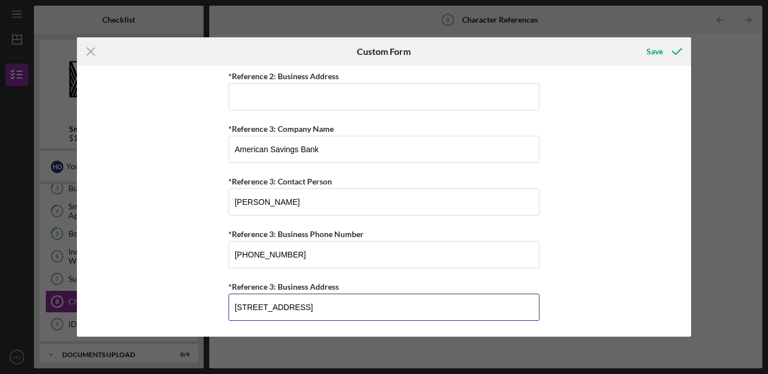
type input "[STREET_ADDRESS]"
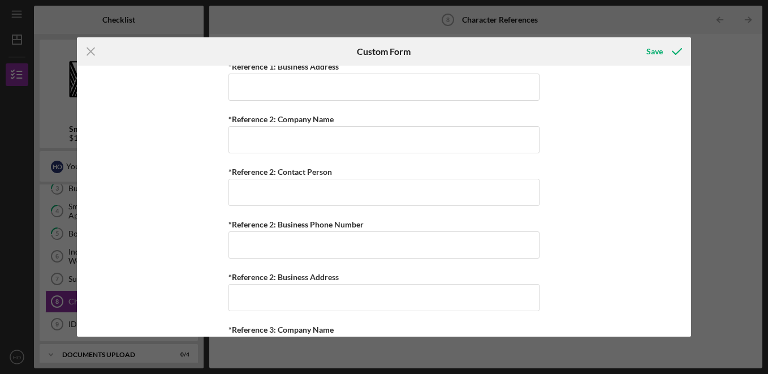
scroll to position [872, 0]
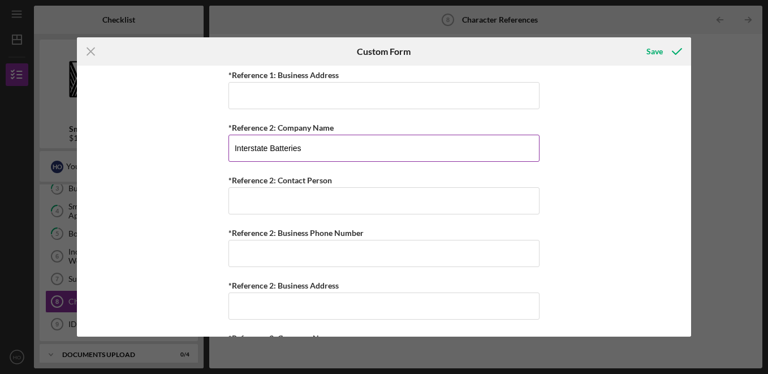
type input "Interstate Batteries"
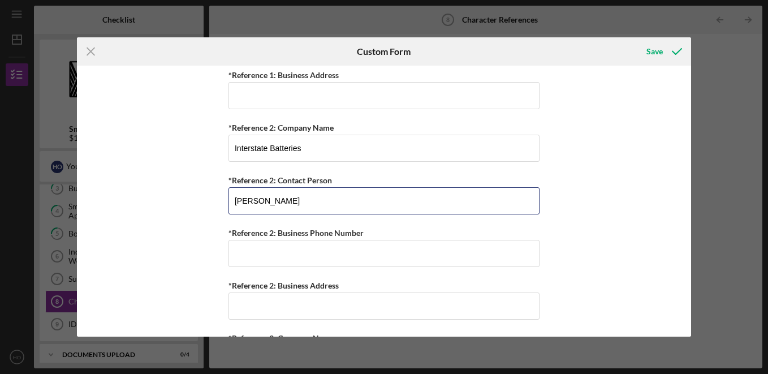
type input "[PERSON_NAME]"
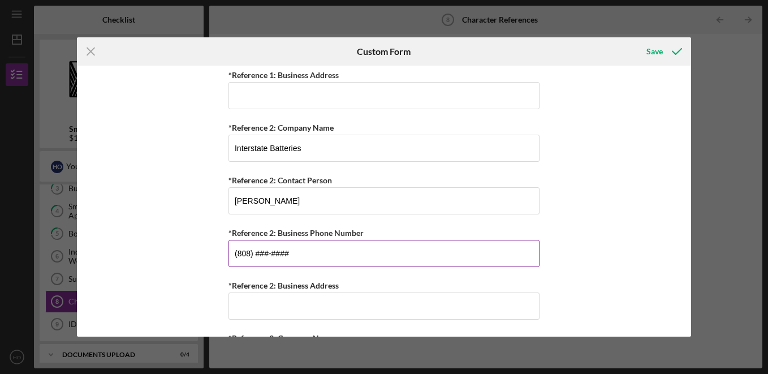
click at [340, 252] on input "(808) ###-####" at bounding box center [383, 253] width 311 height 27
click at [263, 252] on input "(808) ###-####" at bounding box center [383, 253] width 311 height 27
type input "[PHONE_NUMBER]"
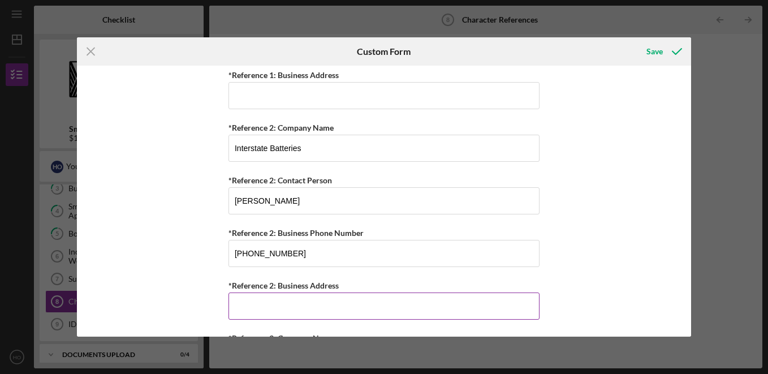
click at [343, 308] on input "*Reference 2: Business Address" at bounding box center [383, 305] width 311 height 27
type input "[STREET_ADDRESS]"
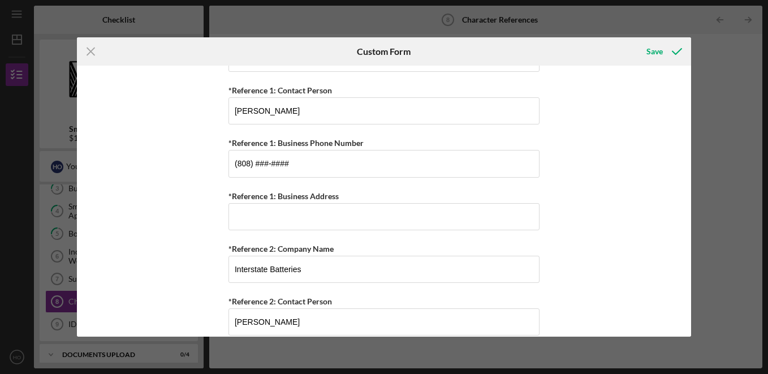
scroll to position [749, 0]
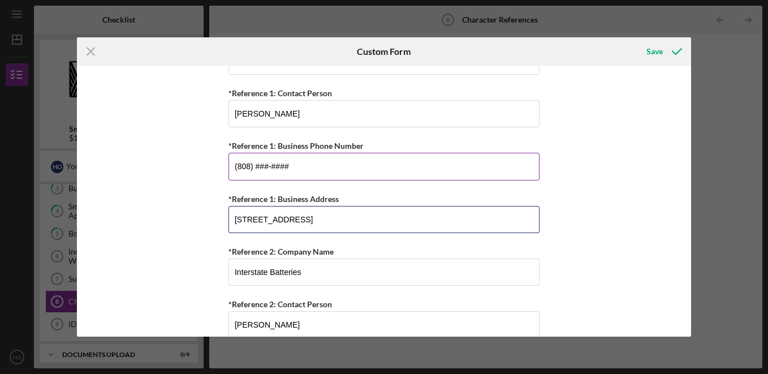
type input "[STREET_ADDRESS]"
click at [365, 165] on input "(808) ###-####" at bounding box center [383, 166] width 311 height 27
type input "[PHONE_NUMBER]"
drag, startPoint x: 686, startPoint y: 235, endPoint x: 667, endPoint y: 288, distance: 57.0
click at [667, 288] on div "Personal References Please provide 3 nearest relative not living with you. *Ref…" at bounding box center [384, 201] width 614 height 271
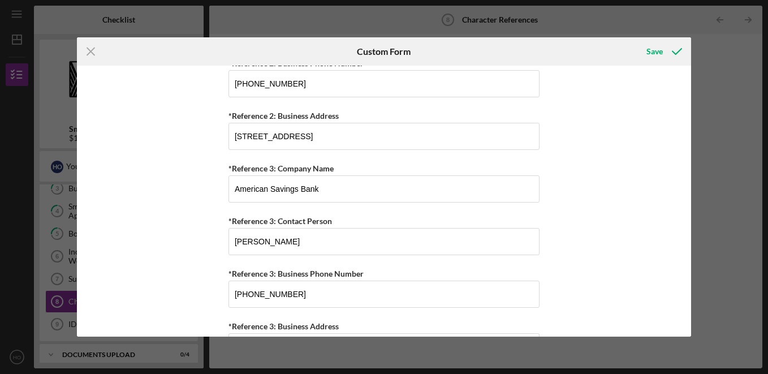
scroll to position [1082, 0]
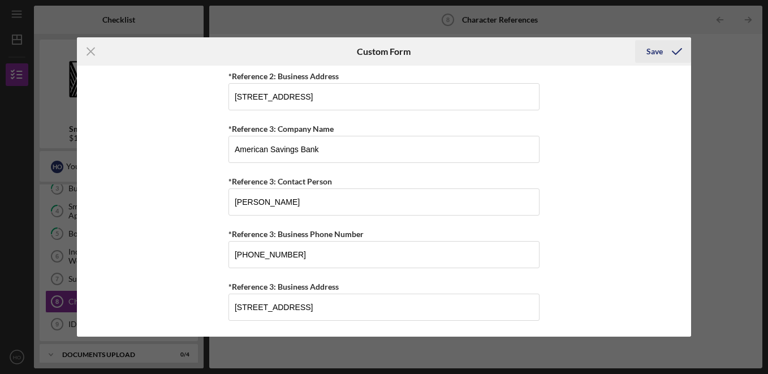
click at [652, 58] on div "Save" at bounding box center [654, 51] width 16 height 23
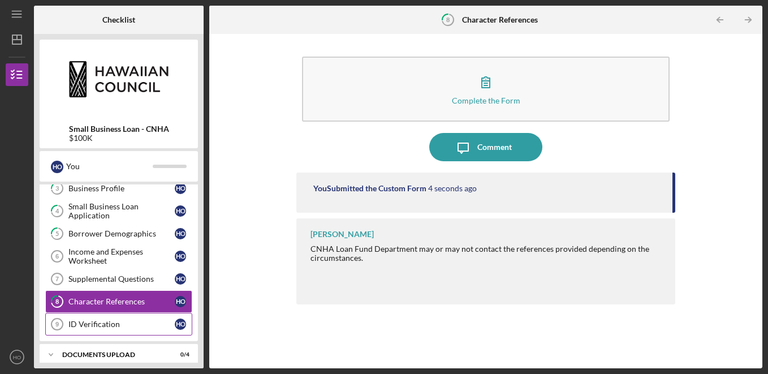
click at [131, 319] on div "ID Verification" at bounding box center [121, 323] width 106 height 9
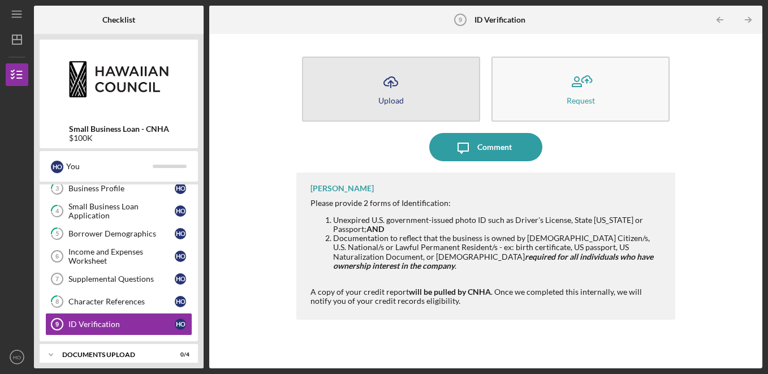
click at [394, 101] on div "Upload" at bounding box center [390, 100] width 25 height 8
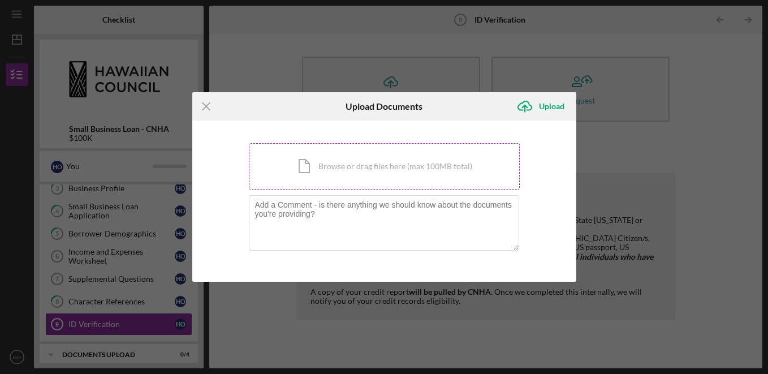
click at [345, 172] on div "Icon/Document Browse or drag files here (max 100MB total) Tap to choose files o…" at bounding box center [384, 166] width 271 height 46
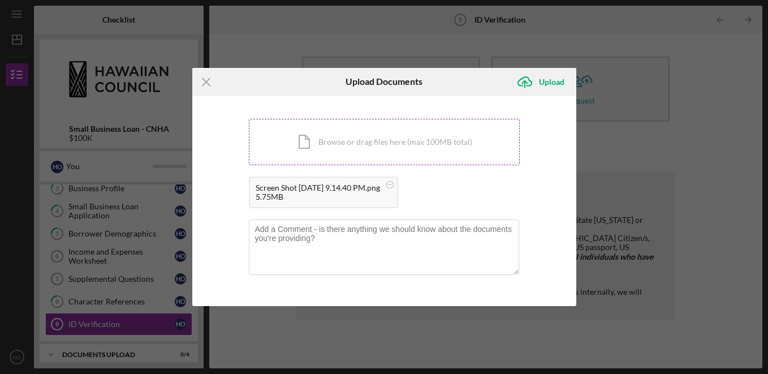
click at [365, 147] on div "Icon/Document Browse or drag files here (max 100MB total) Tap to choose files o…" at bounding box center [384, 142] width 271 height 46
click at [548, 71] on div "Upload" at bounding box center [551, 82] width 25 height 23
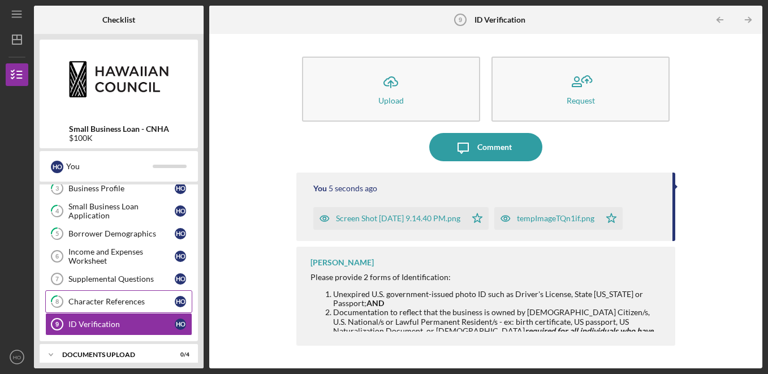
click at [92, 304] on div "Character References" at bounding box center [121, 301] width 106 height 9
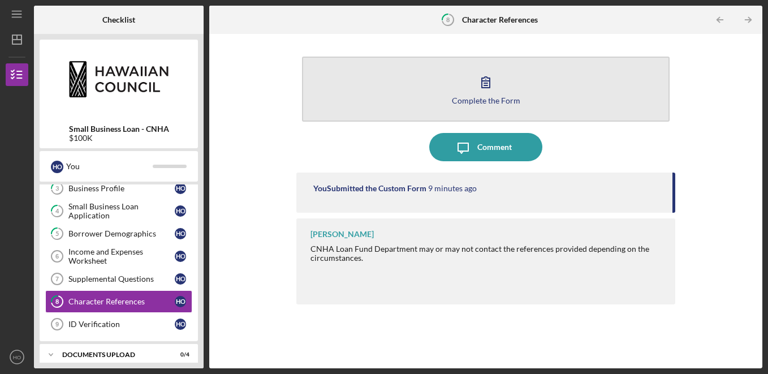
click at [500, 94] on button "Complete the Form Form" at bounding box center [486, 89] width 368 height 65
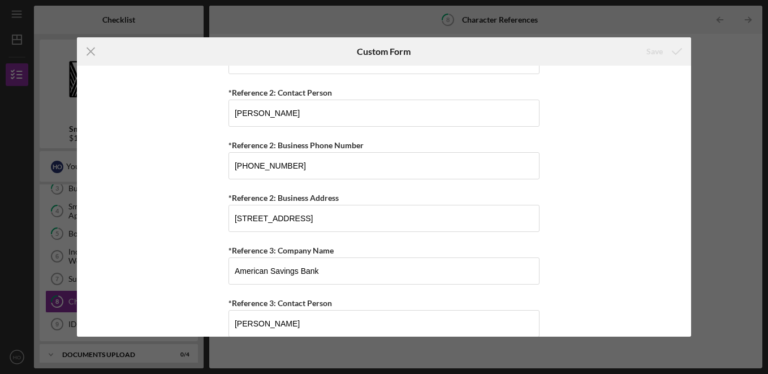
scroll to position [1082, 0]
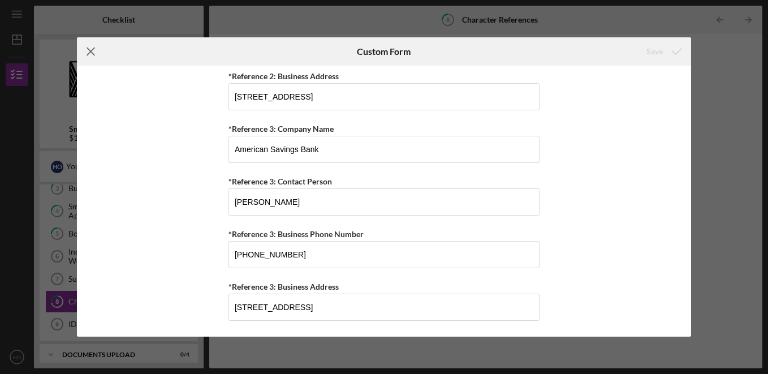
click at [90, 50] on icon "Icon/Menu Close" at bounding box center [91, 51] width 28 height 28
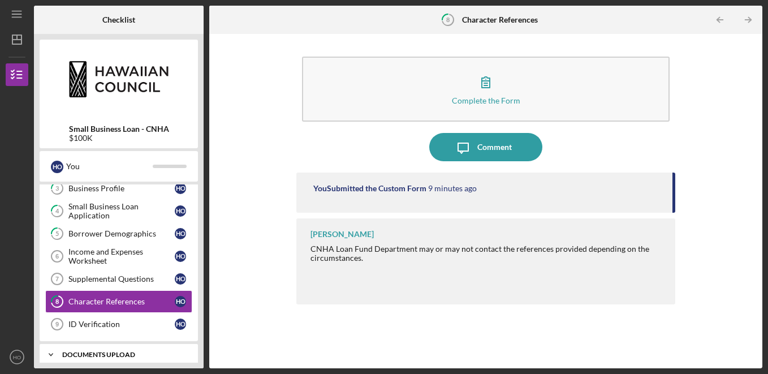
click at [127, 353] on div "DOCUMENTS UPLOAD" at bounding box center [123, 354] width 122 height 7
click at [106, 353] on div "DOCUMENTS UPLOAD" at bounding box center [123, 354] width 122 height 7
click at [197, 241] on div "2 Personal Profile H O 3 Business Profile H O 4 Small Business Loan Application…" at bounding box center [119, 247] width 158 height 187
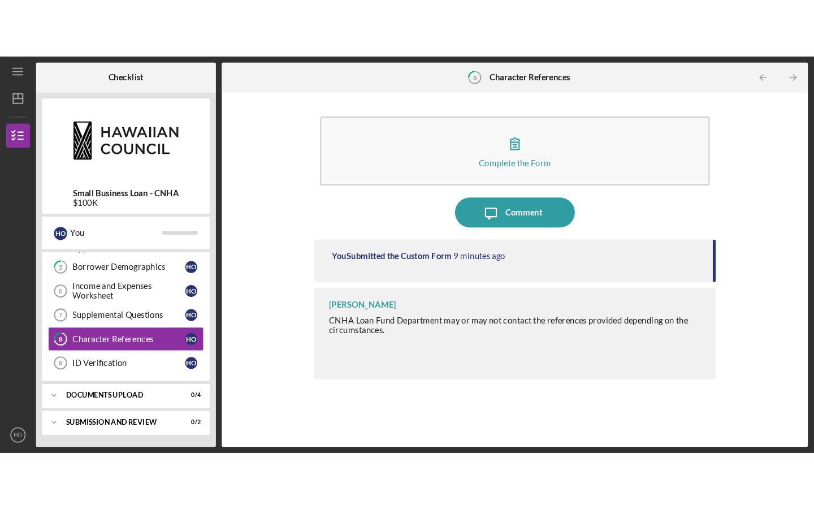
scroll to position [165, 0]
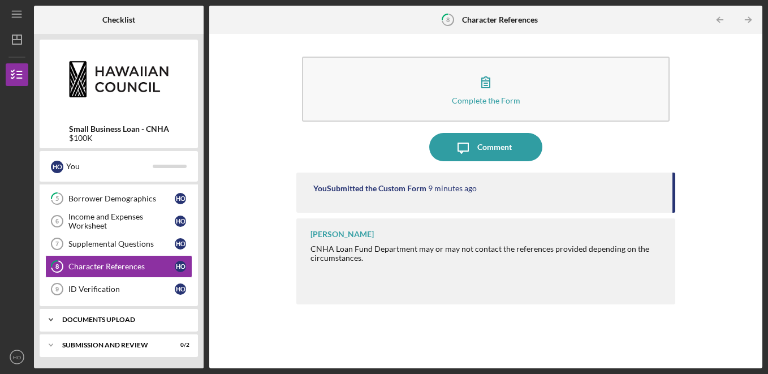
click at [115, 321] on div "DOCUMENTS UPLOAD" at bounding box center [123, 319] width 122 height 7
click at [102, 315] on div "Icon/Expander DOCUMENTS UPLOAD 0 / 4" at bounding box center [119, 319] width 158 height 23
click at [127, 314] on div "Icon/Expander DOCUMENTS UPLOAD 0 / 4" at bounding box center [119, 319] width 158 height 23
click at [204, 302] on div "Checklist Small Business Loan - CNHA $100K H O You Icon/Expander WELCOME 0 / 2 …" at bounding box center [398, 187] width 728 height 362
click at [194, 321] on div "Icon/Expander DOCUMENTS UPLOAD 0 / 4" at bounding box center [119, 319] width 158 height 23
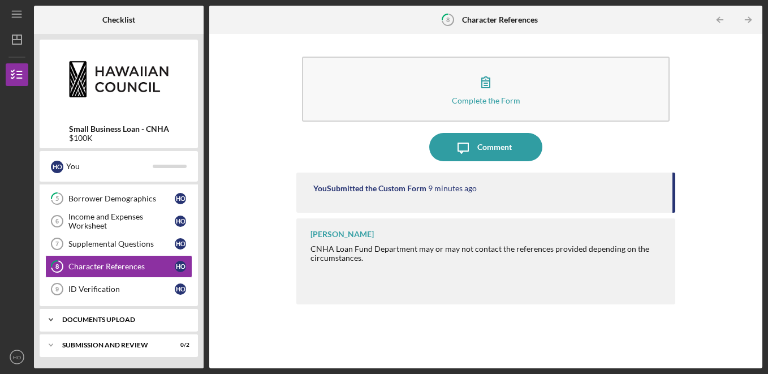
click at [194, 321] on div "Icon/Expander DOCUMENTS UPLOAD 0 / 4" at bounding box center [119, 319] width 158 height 23
click at [204, 328] on div "Checklist Small Business Loan - CNHA $100K H O You Icon/Expander WELCOME 0 / 2 …" at bounding box center [398, 187] width 728 height 362
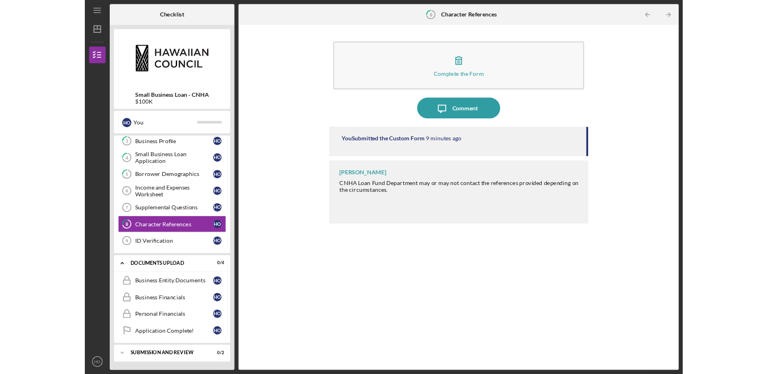
scroll to position [127, 0]
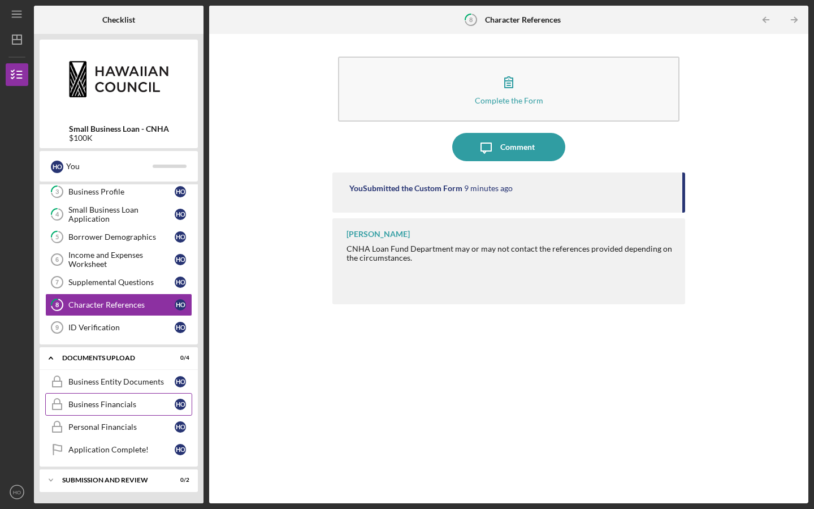
click at [114, 373] on div "Business Financials" at bounding box center [121, 404] width 106 height 9
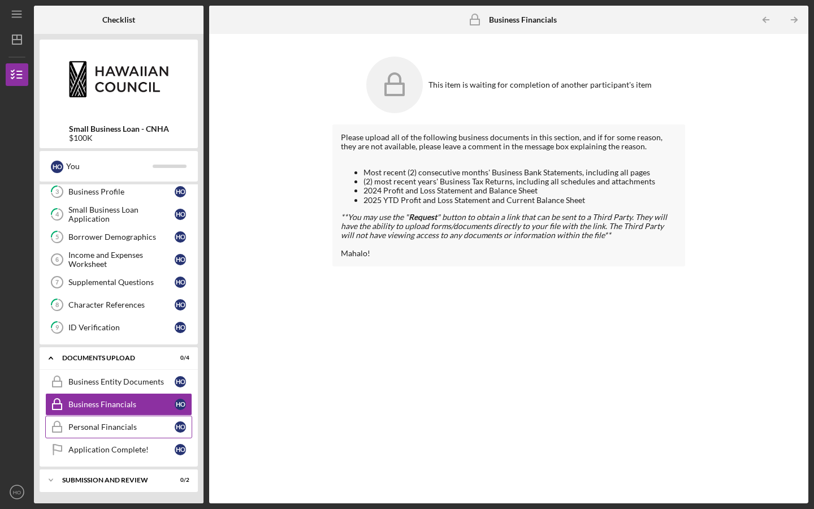
click at [126, 373] on div "Personal Financials" at bounding box center [121, 426] width 106 height 9
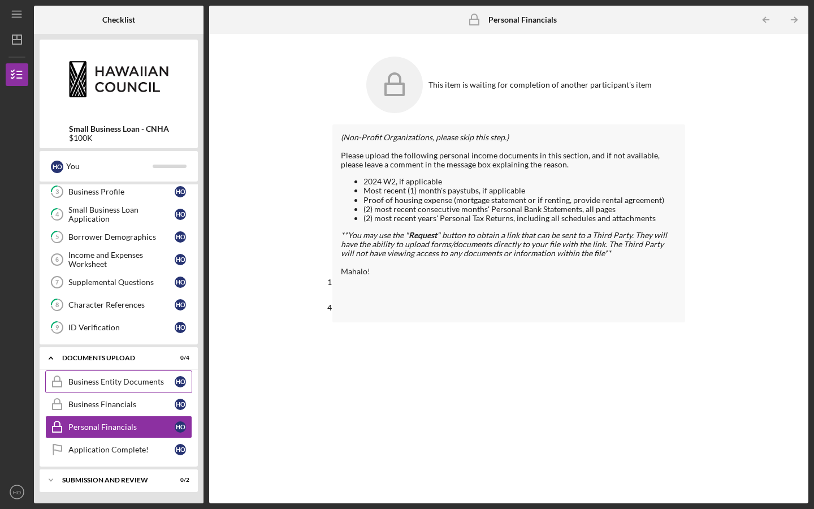
click at [130, 373] on link "Business Entity Documents Business Entity Documents H O" at bounding box center [118, 381] width 147 height 23
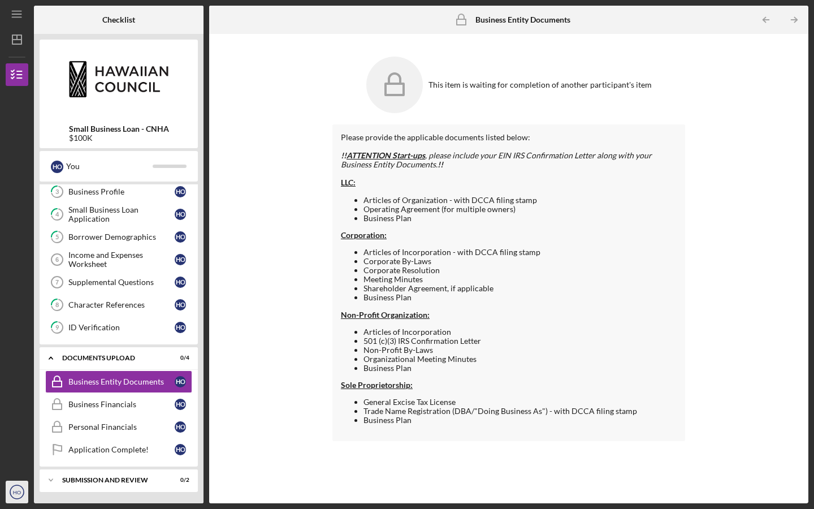
click at [16, 373] on circle "button" at bounding box center [17, 492] width 14 height 14
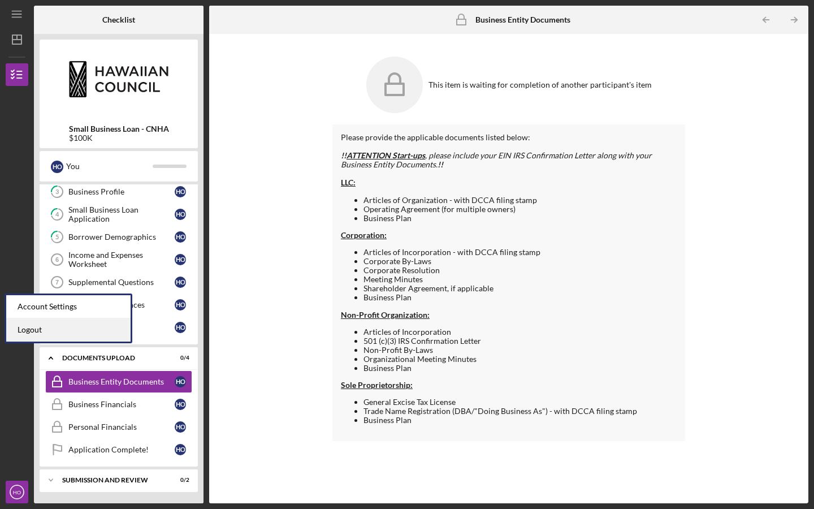
click at [38, 327] on link "Logout" at bounding box center [68, 329] width 124 height 23
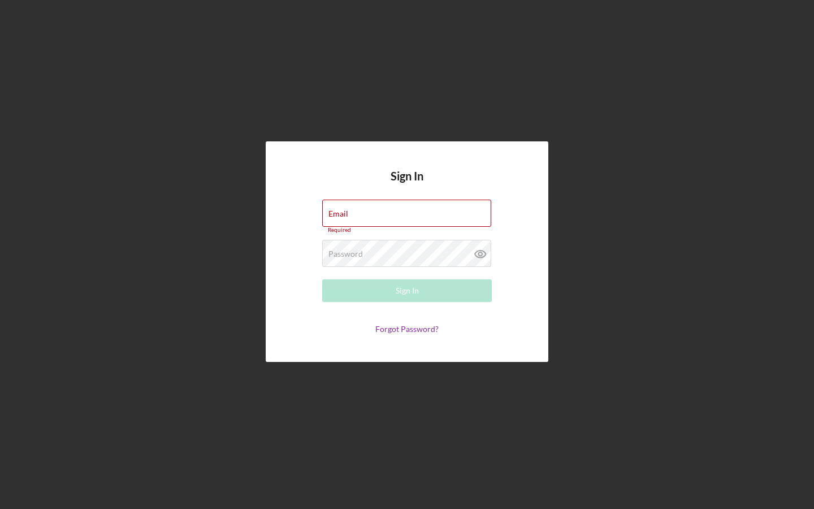
click at [139, 128] on div "Sign In Email Required Password Required Sign In Forgot Password?" at bounding box center [407, 251] width 803 height 503
